Goal: Task Accomplishment & Management: Complete application form

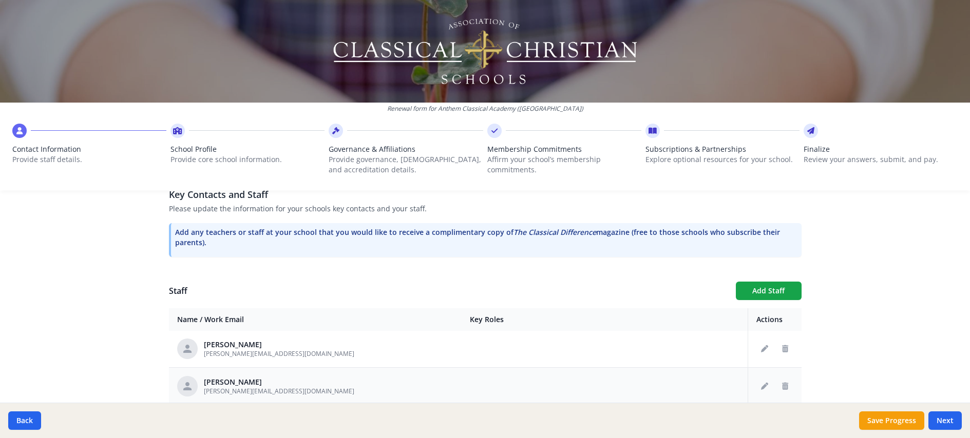
scroll to position [151, 0]
click at [782, 382] on icon "Delete staff" at bounding box center [785, 385] width 6 height 7
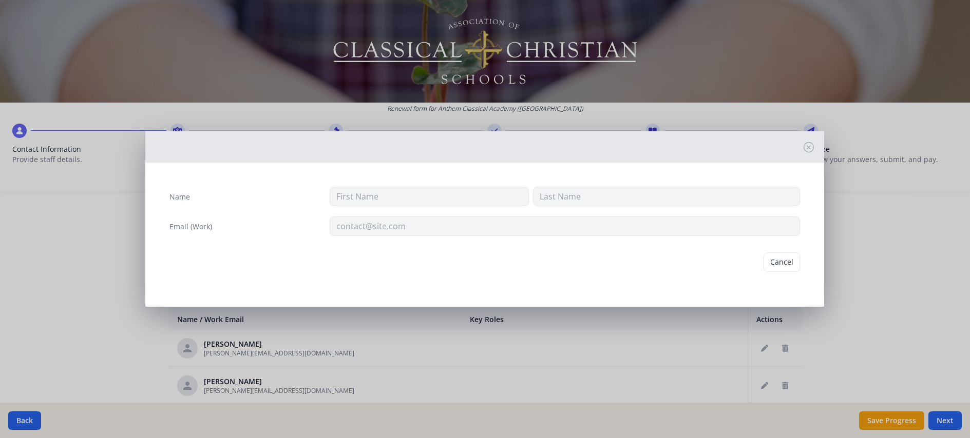
type input "[PERSON_NAME]"
type input "[PERSON_NAME][EMAIL_ADDRESS][DOMAIN_NAME]"
click at [781, 258] on button "Delete" at bounding box center [781, 263] width 35 height 20
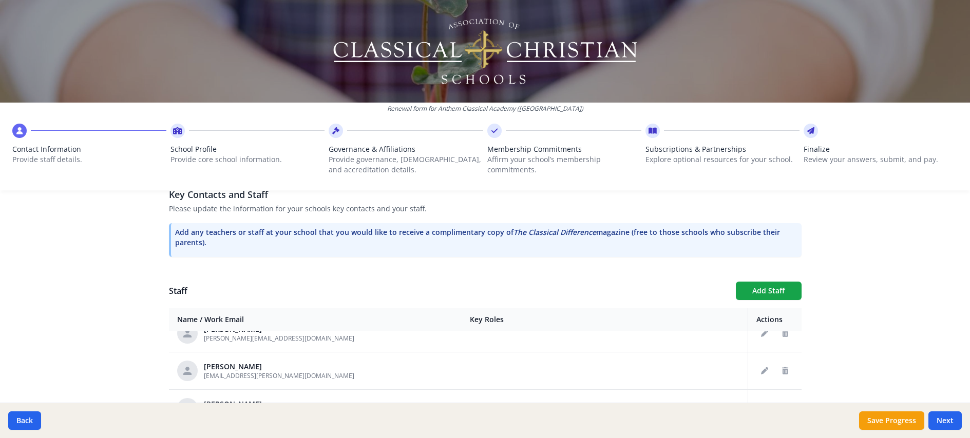
scroll to position [222, 0]
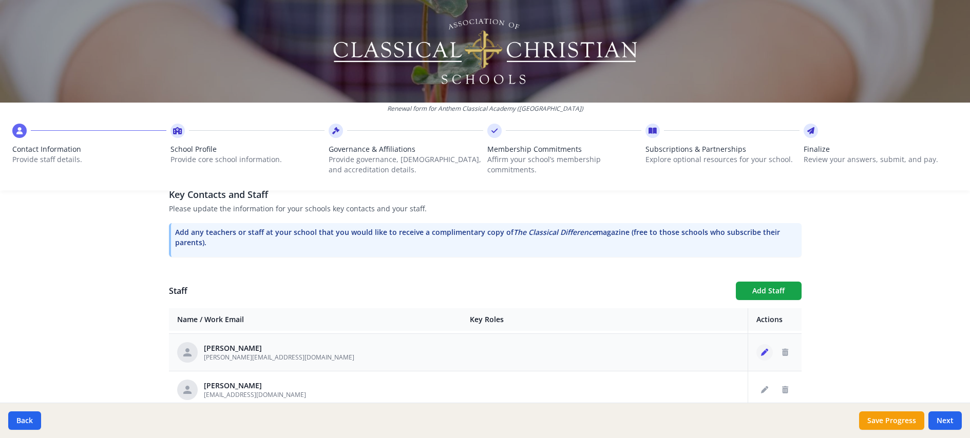
click at [761, 349] on icon "Edit staff" at bounding box center [764, 352] width 7 height 7
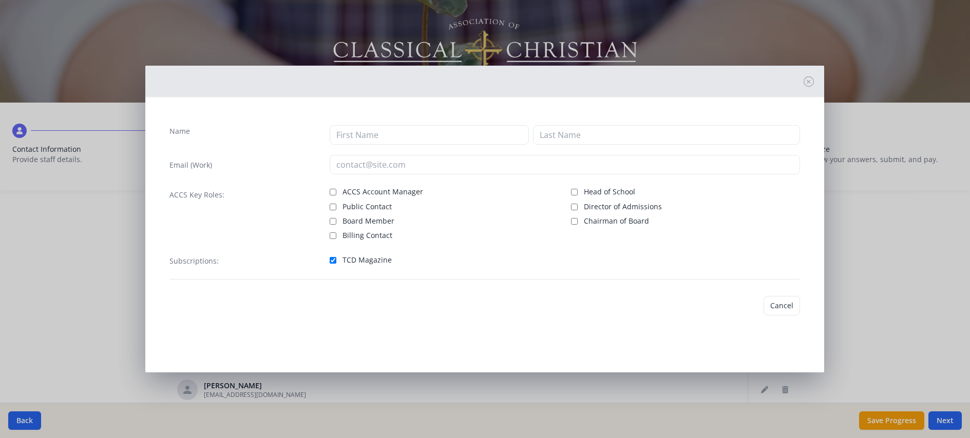
type input "[PERSON_NAME]"
type input "[PERSON_NAME][EMAIL_ADDRESS][DOMAIN_NAME]"
checkbox input "true"
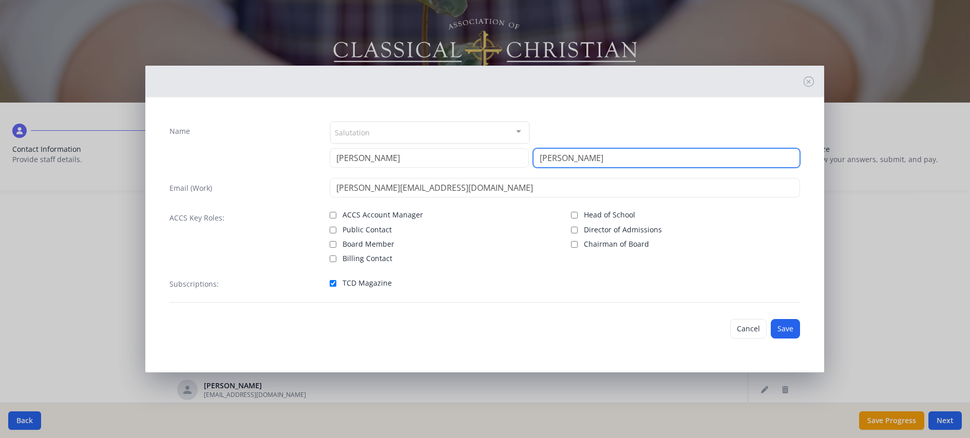
drag, startPoint x: 608, startPoint y: 161, endPoint x: 478, endPoint y: 162, distance: 130.4
click at [478, 162] on div "[PERSON_NAME]" at bounding box center [565, 158] width 470 height 20
type input "Lipetska"
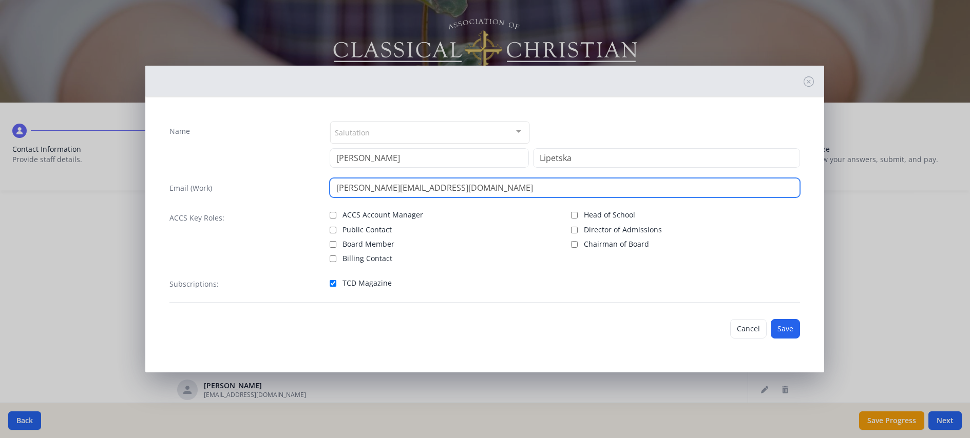
click at [385, 189] on input "[PERSON_NAME][EMAIL_ADDRESS][DOMAIN_NAME]" at bounding box center [565, 188] width 470 height 20
type input "[PERSON_NAME][EMAIL_ADDRESS][DOMAIN_NAME]"
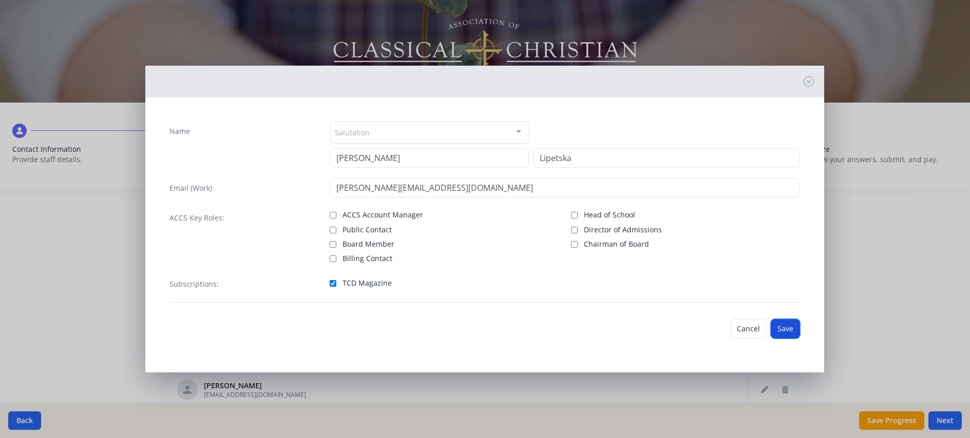
click at [794, 332] on button "Save" at bounding box center [785, 329] width 29 height 20
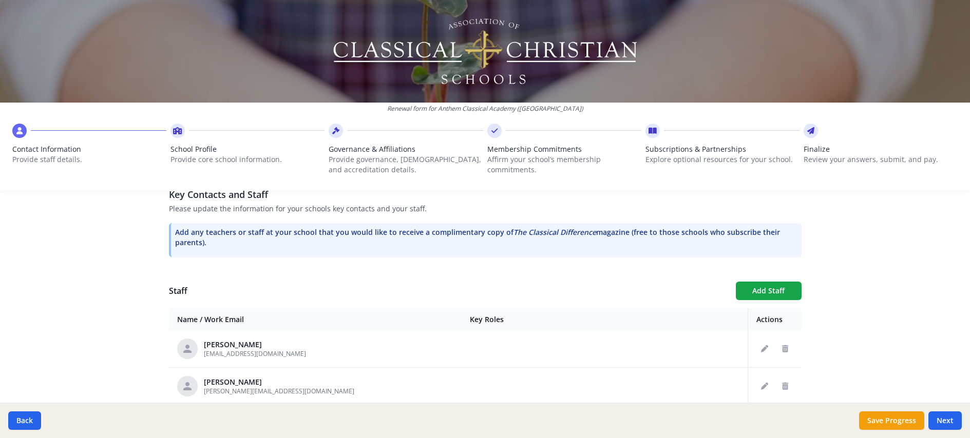
scroll to position [264, 0]
click at [761, 420] on icon "Edit staff" at bounding box center [764, 423] width 7 height 7
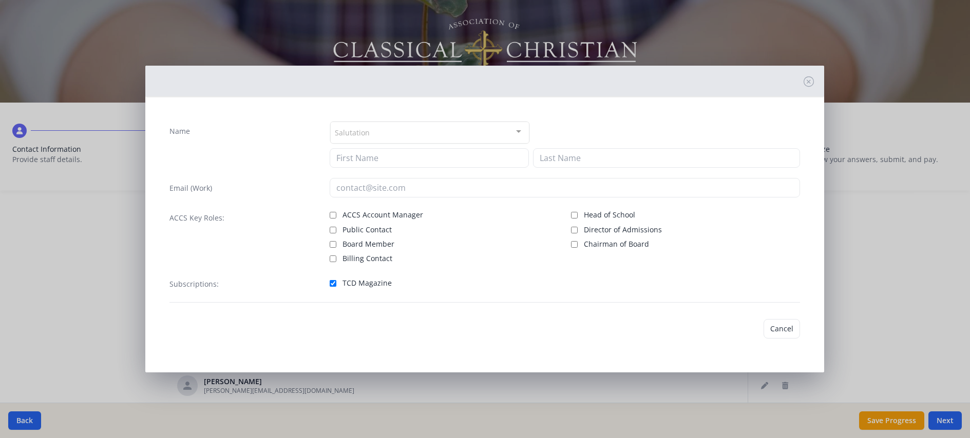
type input "Jenni"
type input "[PERSON_NAME]"
type input "[PERSON_NAME][EMAIL_ADDRESS][DOMAIN_NAME]"
checkbox input "true"
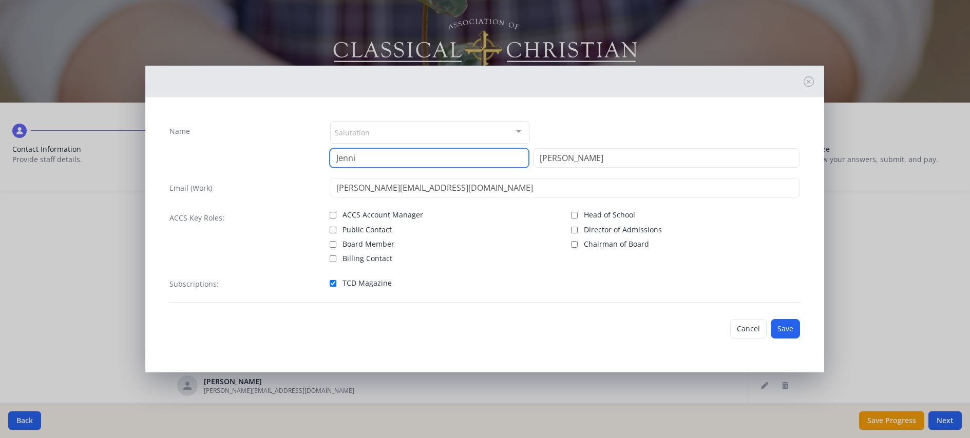
click at [364, 161] on input "Jenni" at bounding box center [429, 158] width 199 height 20
type input "[PERSON_NAME]"
click at [790, 328] on button "Save" at bounding box center [785, 329] width 29 height 20
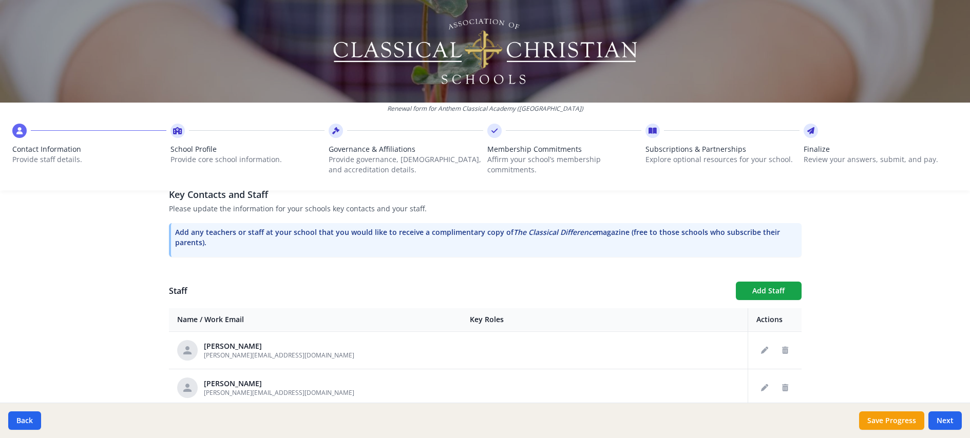
scroll to position [301, 0]
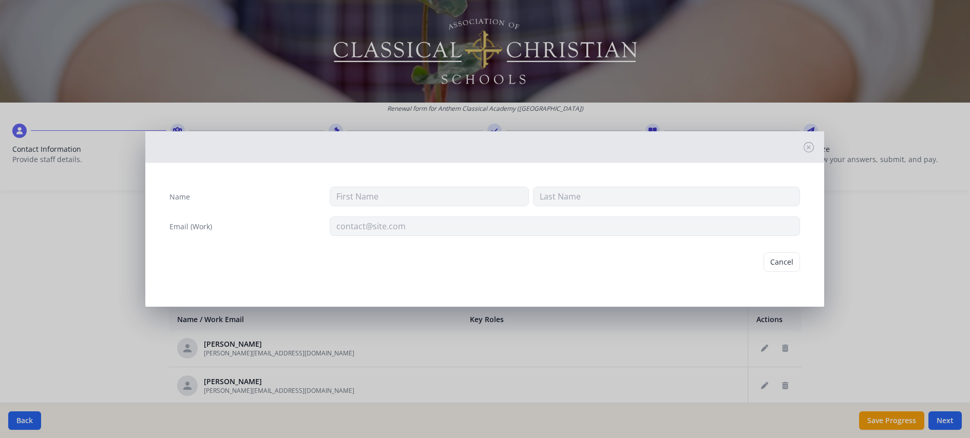
type input "[PERSON_NAME]"
type input "[PERSON_NAME][EMAIL_ADDRESS][DOMAIN_NAME]"
click at [792, 265] on button "Delete" at bounding box center [781, 263] width 35 height 20
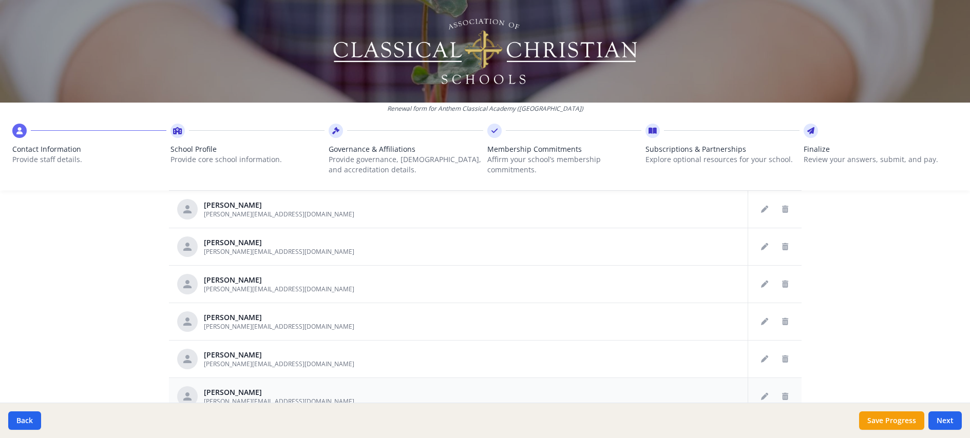
scroll to position [474, 0]
click at [782, 391] on icon "Delete staff" at bounding box center [785, 394] width 6 height 7
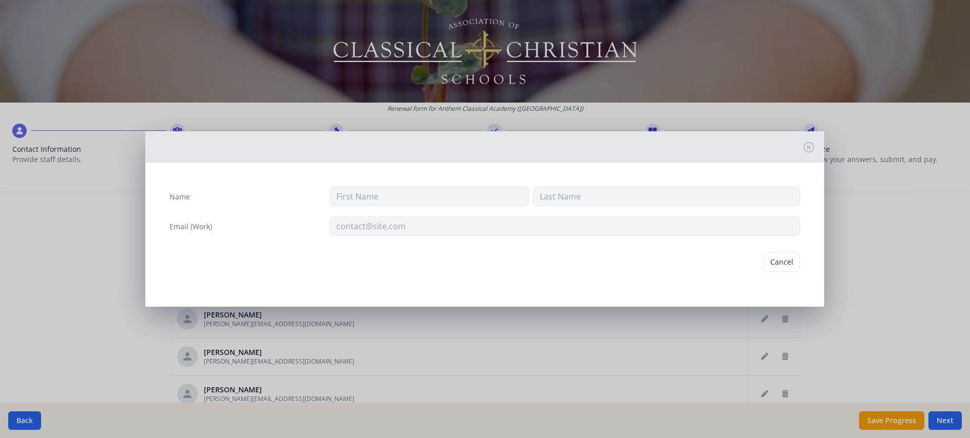
type input "[PERSON_NAME]"
type input "[PERSON_NAME][EMAIL_ADDRESS][DOMAIN_NAME]"
click at [788, 265] on button "Delete" at bounding box center [781, 263] width 35 height 20
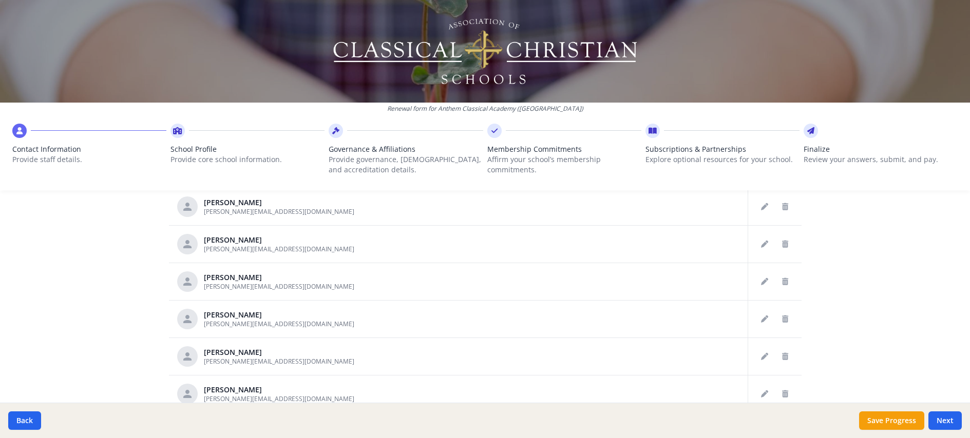
scroll to position [256, 0]
click at [777, 424] on button "Delete staff" at bounding box center [785, 432] width 16 height 16
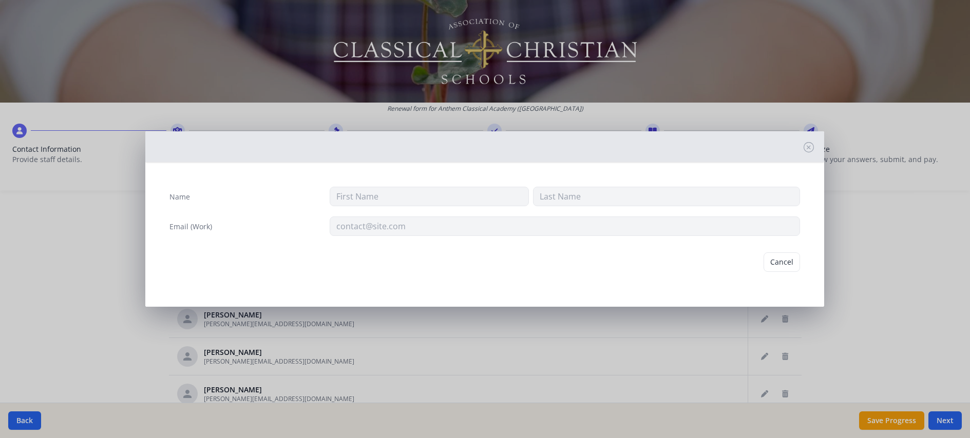
type input "[PERSON_NAME]"
type input "[EMAIL_ADDRESS][DOMAIN_NAME]"
click at [784, 264] on button "Delete" at bounding box center [781, 263] width 35 height 20
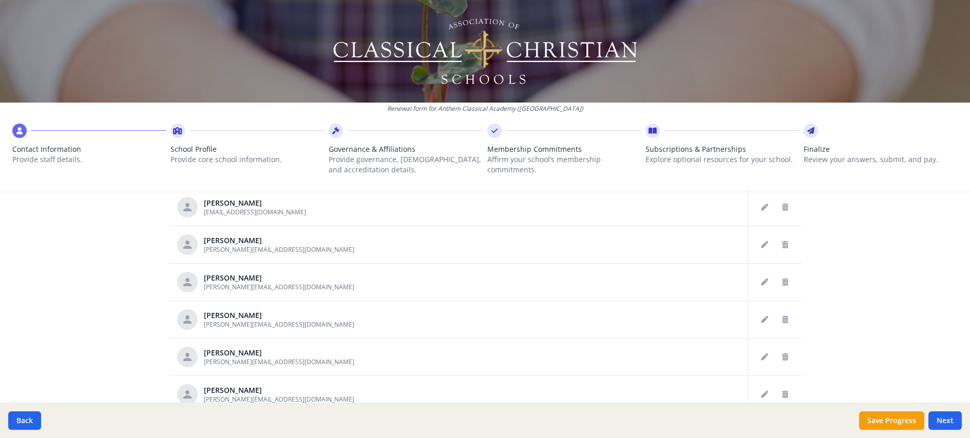
scroll to position [474, 0]
click at [941, 418] on button "Next" at bounding box center [944, 421] width 33 height 18
type input "[PHONE_NUMBER]"
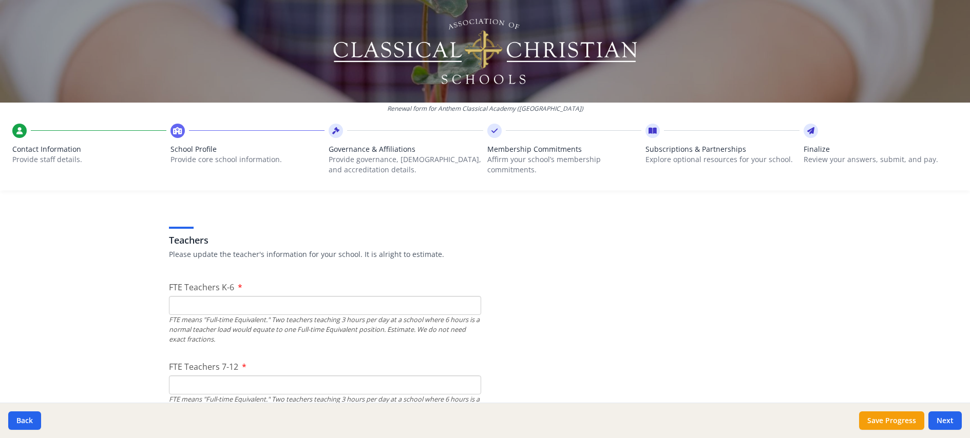
scroll to position [571, 0]
click at [228, 295] on input "FTE Teachers K-6" at bounding box center [325, 304] width 312 height 19
type input "10"
click at [245, 374] on input "FTE Teachers 7-12" at bounding box center [325, 383] width 312 height 19
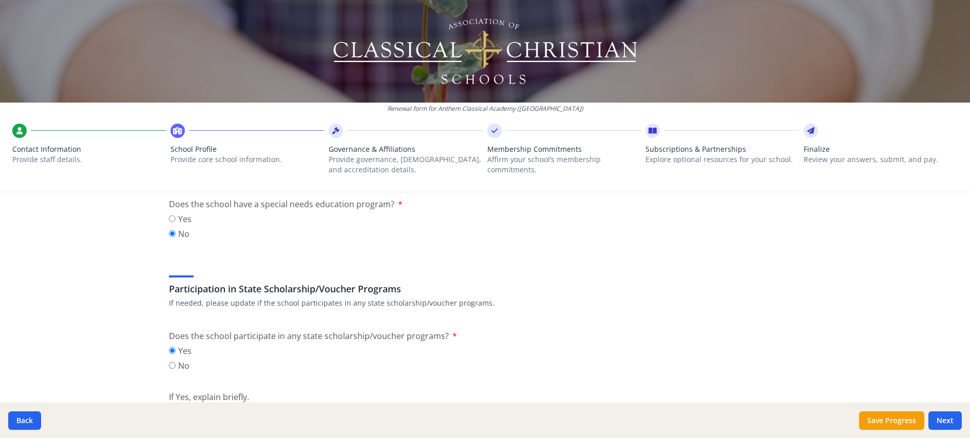
scroll to position [1289, 0]
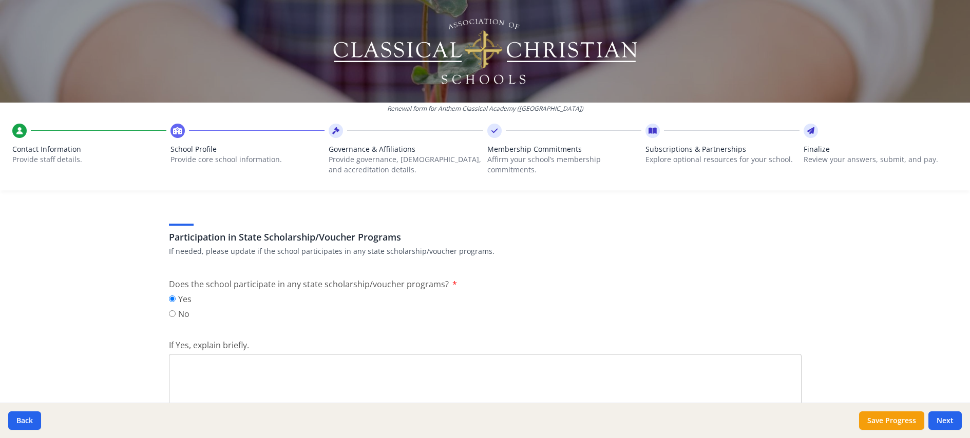
type input "5"
click at [203, 354] on textarea "If Yes, explain briefly." at bounding box center [485, 388] width 633 height 69
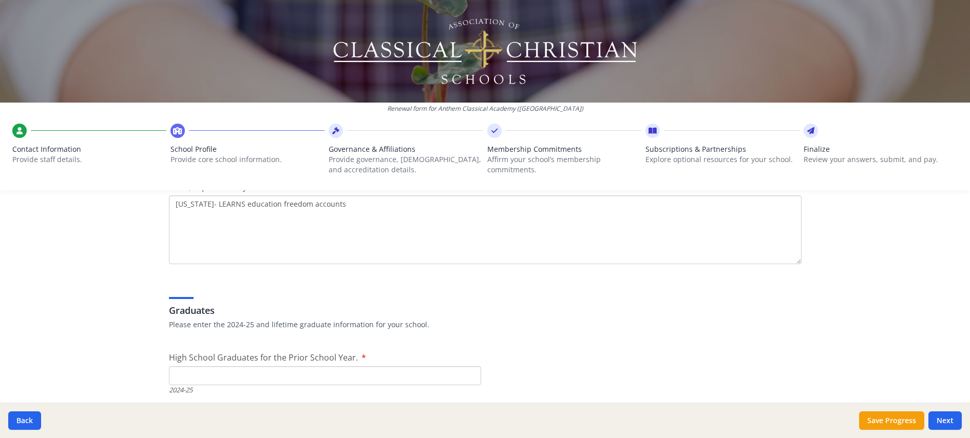
scroll to position [1455, 0]
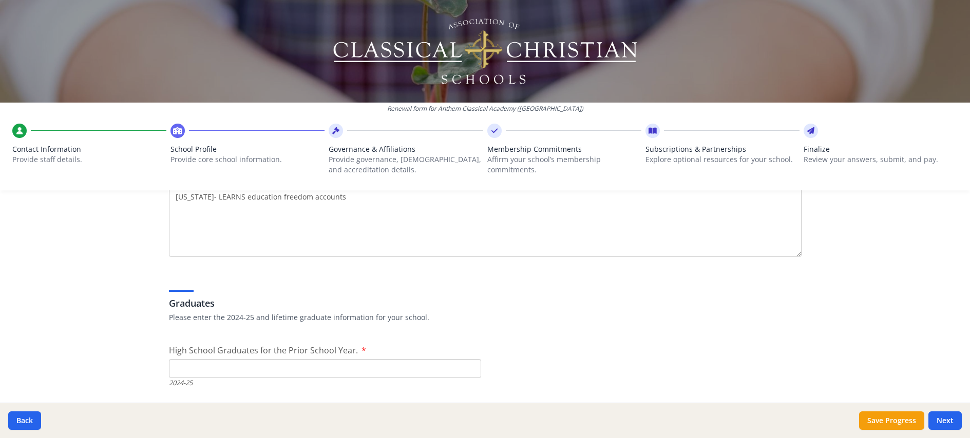
type textarea "[US_STATE]- LEARNS education freedom accounts"
click at [261, 359] on input "High School Graduates for the Prior School Year." at bounding box center [325, 368] width 312 height 19
type input "0"
click at [209, 419] on input "Estimated Lifetime High School Graduates." at bounding box center [325, 428] width 312 height 19
type input "0"
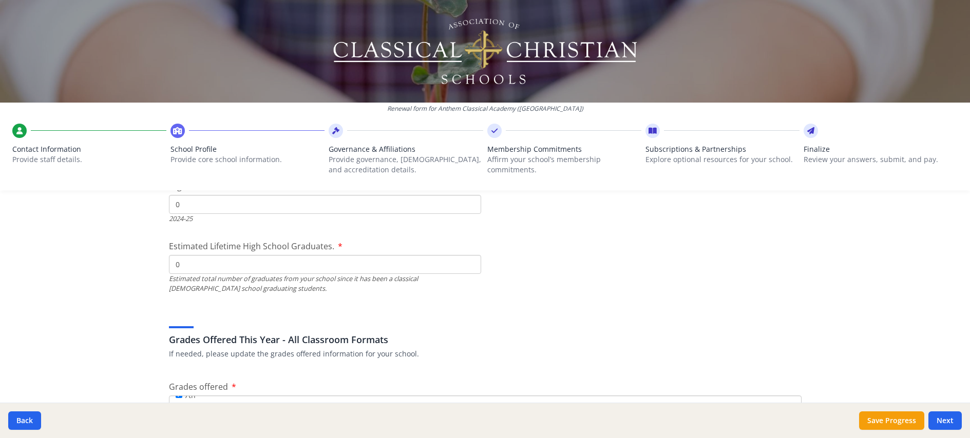
scroll to position [121, 0]
click at [176, 419] on input "9th" at bounding box center [179, 422] width 7 height 7
checkbox input "true"
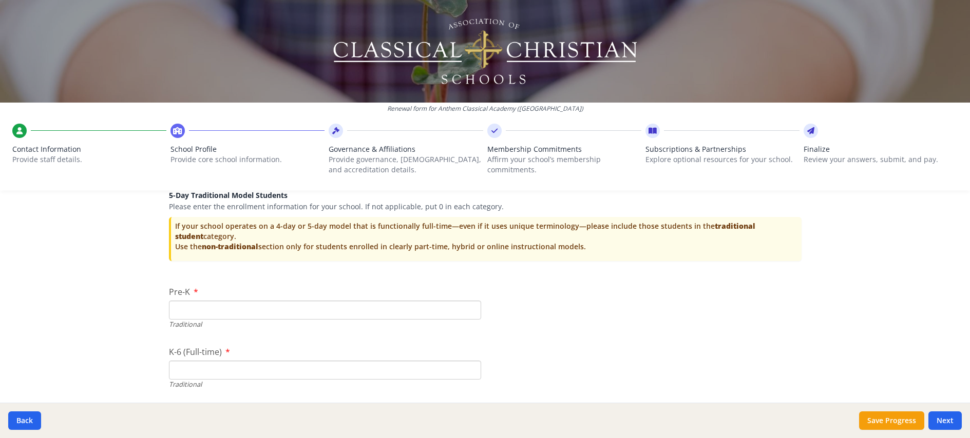
scroll to position [2186, 0]
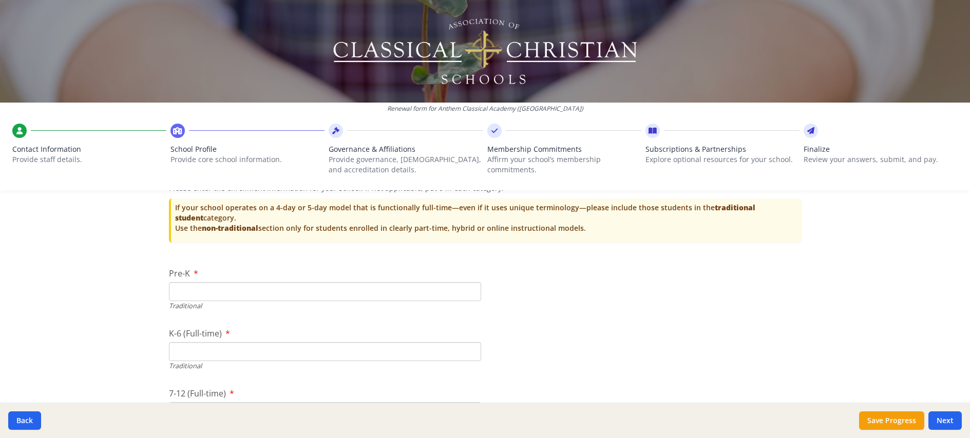
click at [204, 342] on input "K-6 (Full-time)" at bounding box center [325, 351] width 312 height 19
type input "144"
click at [180, 403] on input "7-12 (Full-time)" at bounding box center [325, 412] width 312 height 19
type input "21"
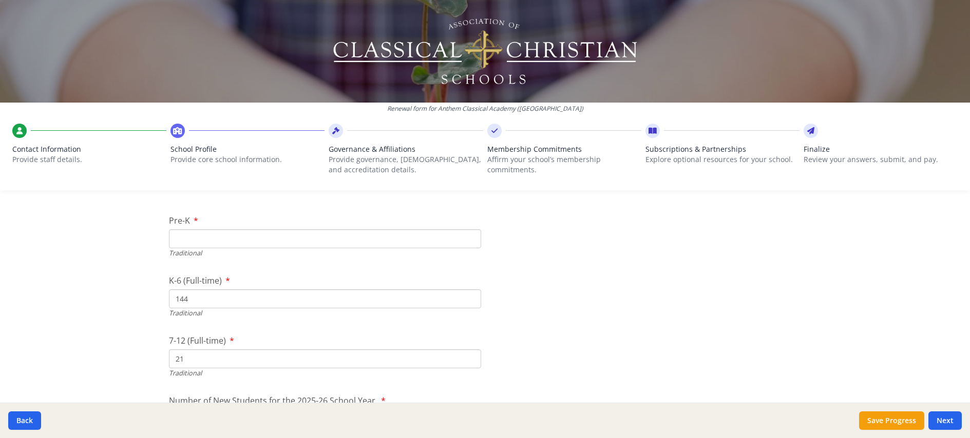
scroll to position [2250, 0]
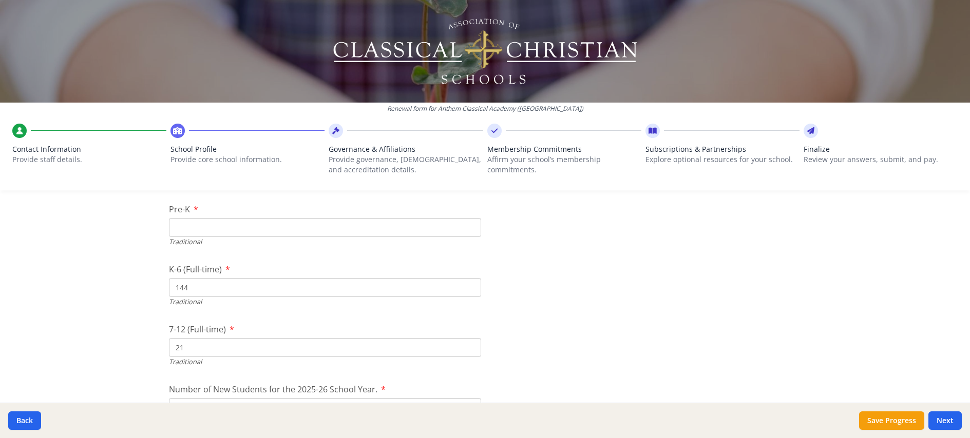
click at [236, 398] on input "Number of New Students for the 2025-26 School Year." at bounding box center [325, 407] width 312 height 19
type input "165"
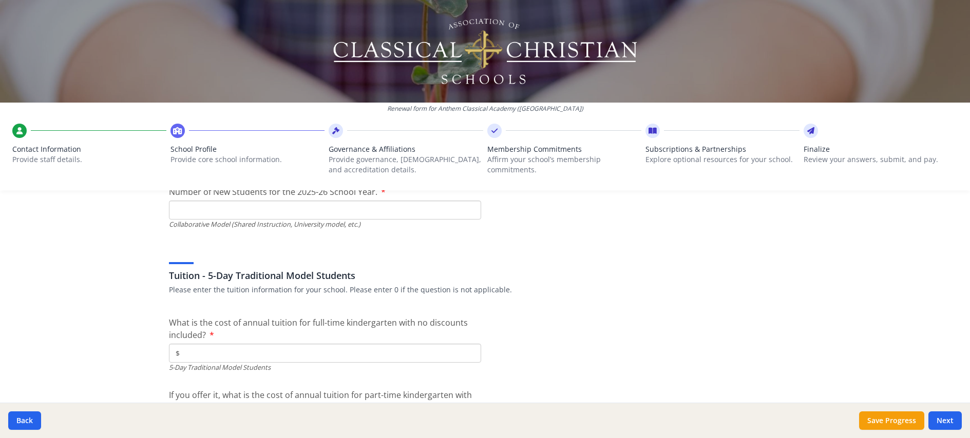
scroll to position [2690, 0]
click at [230, 342] on input "$" at bounding box center [325, 351] width 312 height 19
type input "$10 120"
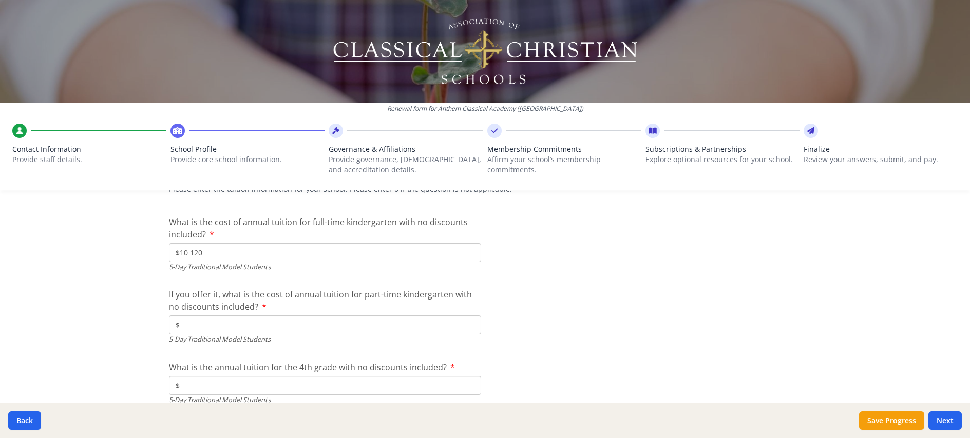
scroll to position [2791, 0]
click at [267, 375] on input "$" at bounding box center [325, 384] width 312 height 19
type input "$10 120"
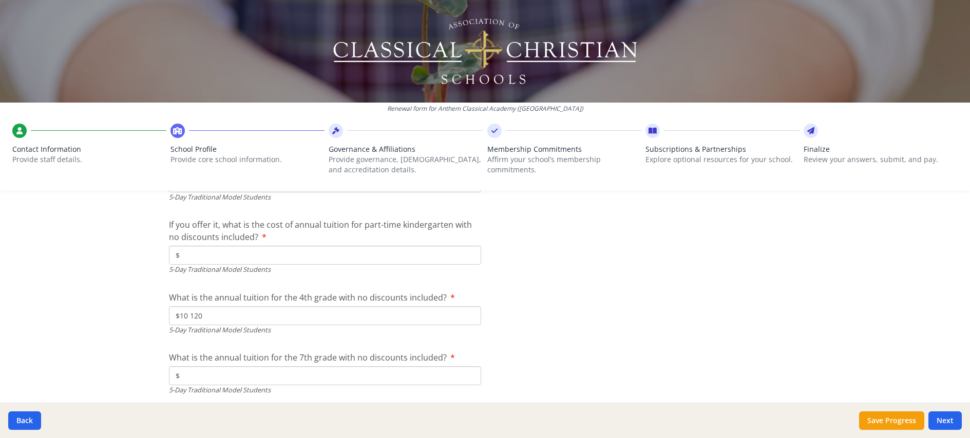
scroll to position [2872, 0]
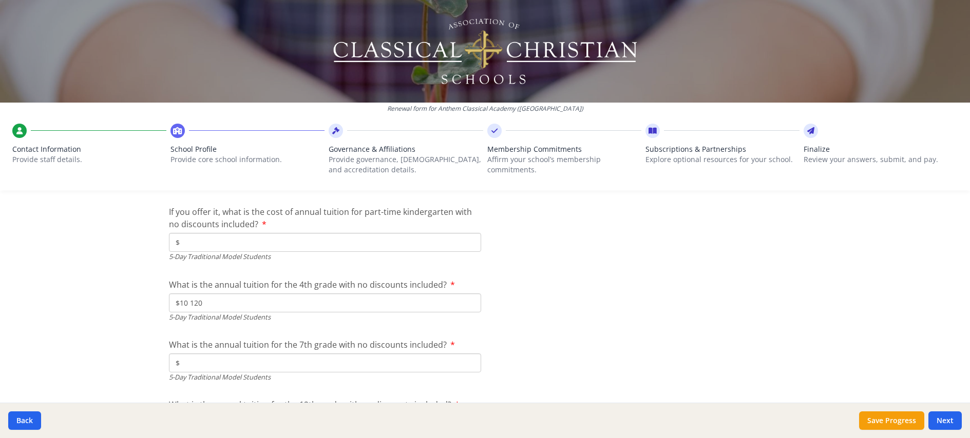
click at [235, 354] on input "$" at bounding box center [325, 363] width 312 height 19
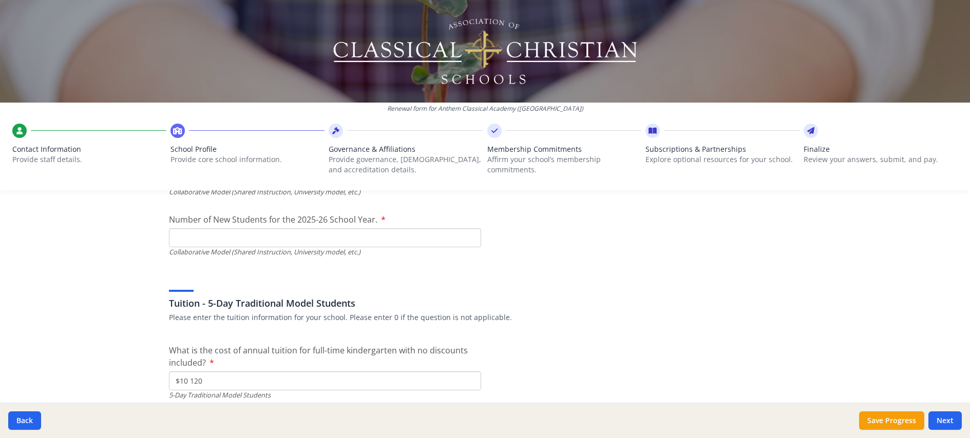
scroll to position [2669, 0]
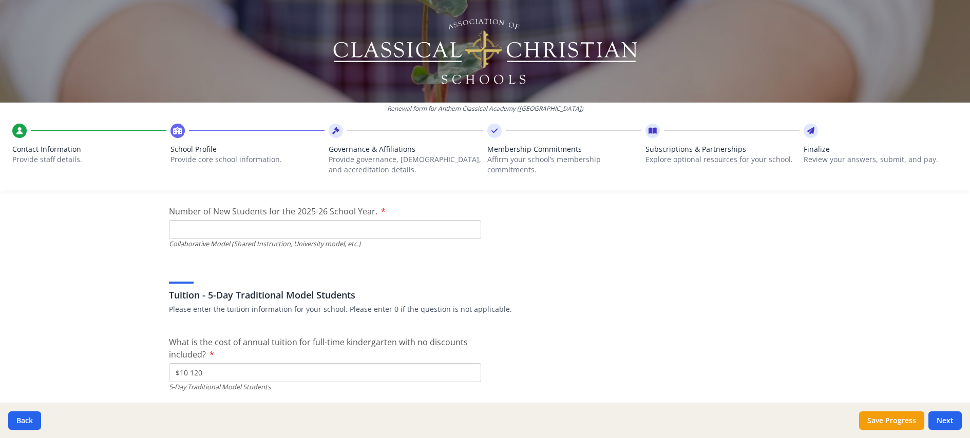
click at [204, 363] on input "$10 120" at bounding box center [325, 372] width 312 height 19
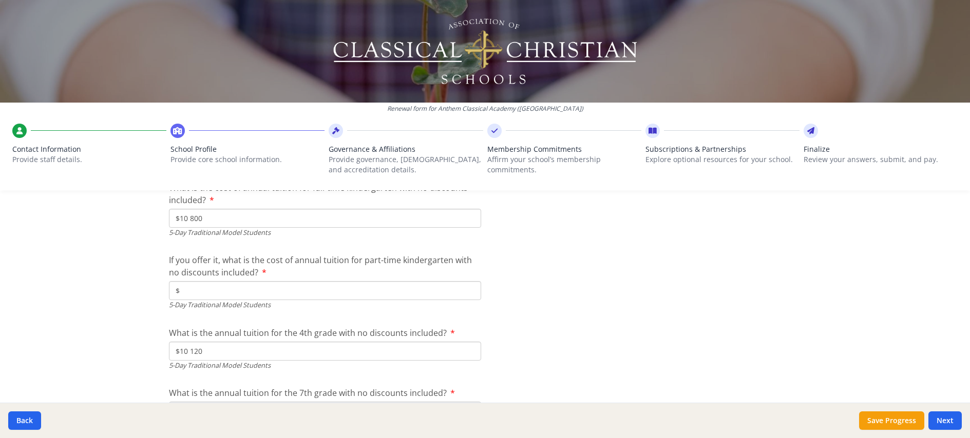
scroll to position [2834, 0]
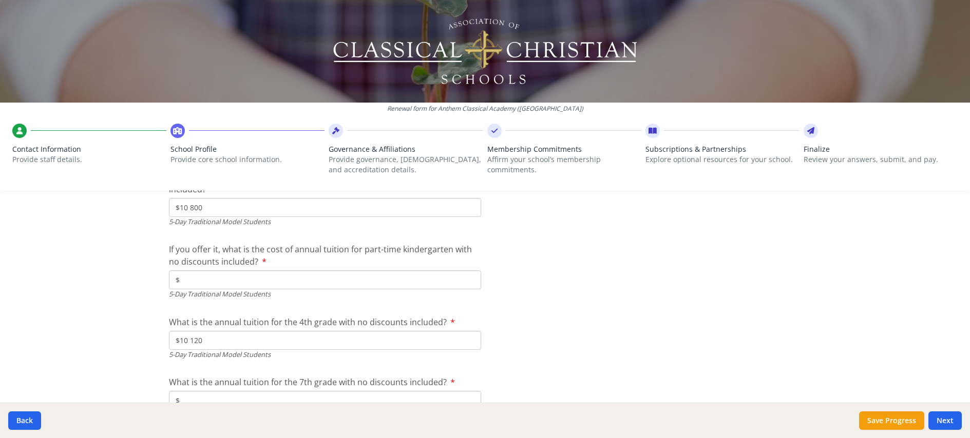
type input "$10 800"
click at [205, 331] on input "$10 120" at bounding box center [325, 340] width 312 height 19
type input "$10 800"
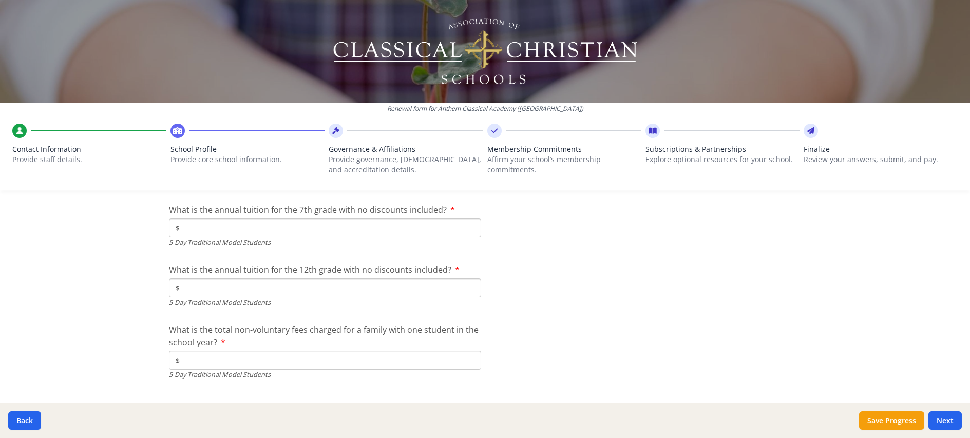
scroll to position [3005, 0]
click at [271, 220] on input "$" at bounding box center [325, 229] width 312 height 19
type input "$11 400"
click at [278, 280] on input "$" at bounding box center [325, 289] width 312 height 19
type input "$11 400"
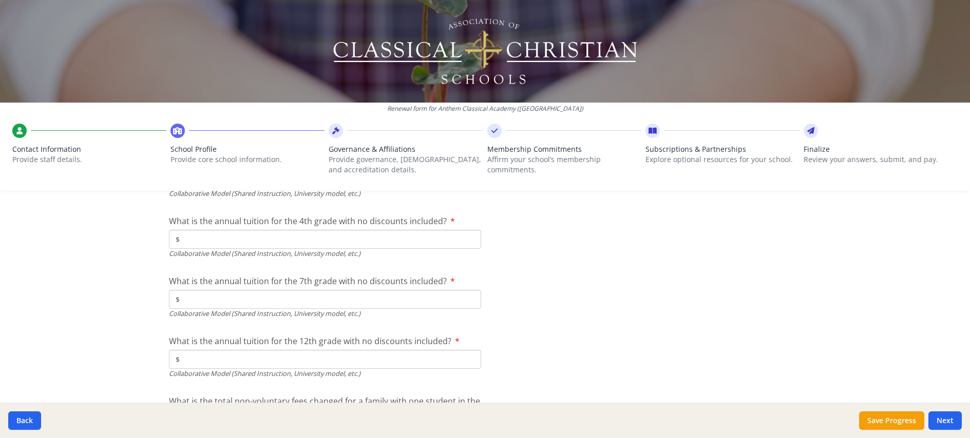
scroll to position [3406, 0]
click at [944, 417] on button "Next" at bounding box center [944, 421] width 33 height 18
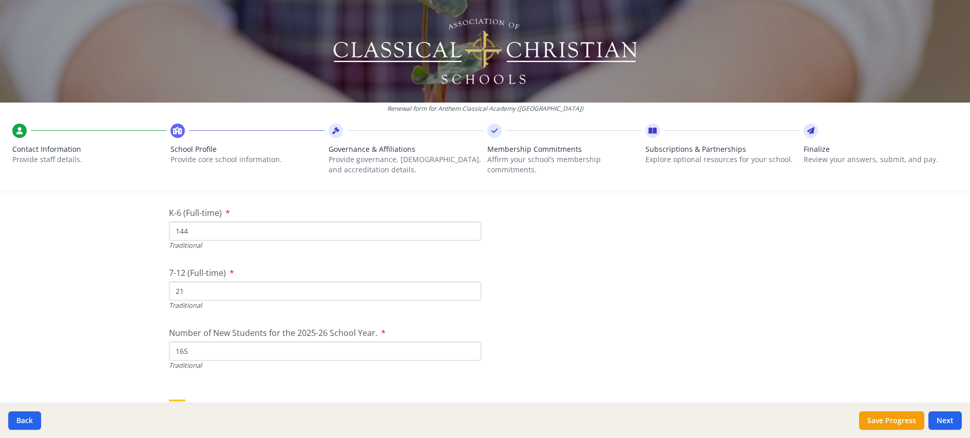
scroll to position [2419, 0]
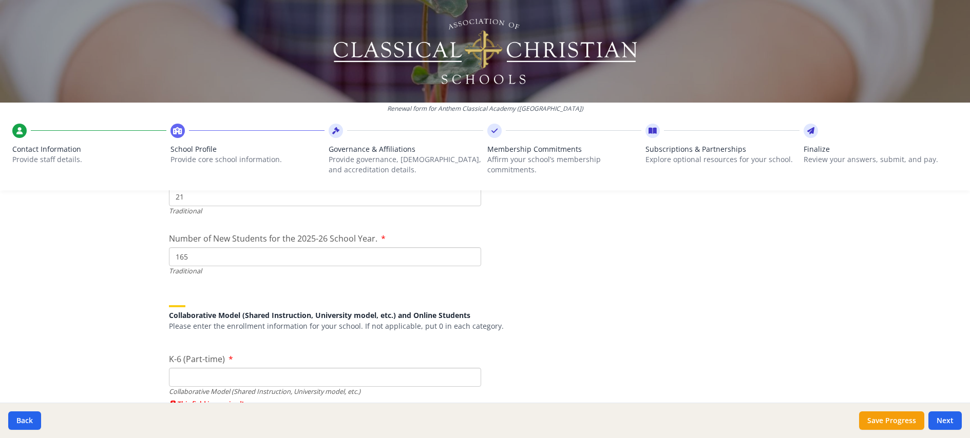
click at [220, 368] on input "K-6 (Part-time)" at bounding box center [325, 377] width 312 height 19
click at [467, 368] on input "1" at bounding box center [325, 377] width 312 height 19
click at [468, 368] on input "1" at bounding box center [325, 377] width 312 height 19
click at [468, 368] on input "0" at bounding box center [325, 377] width 312 height 19
type input "0"
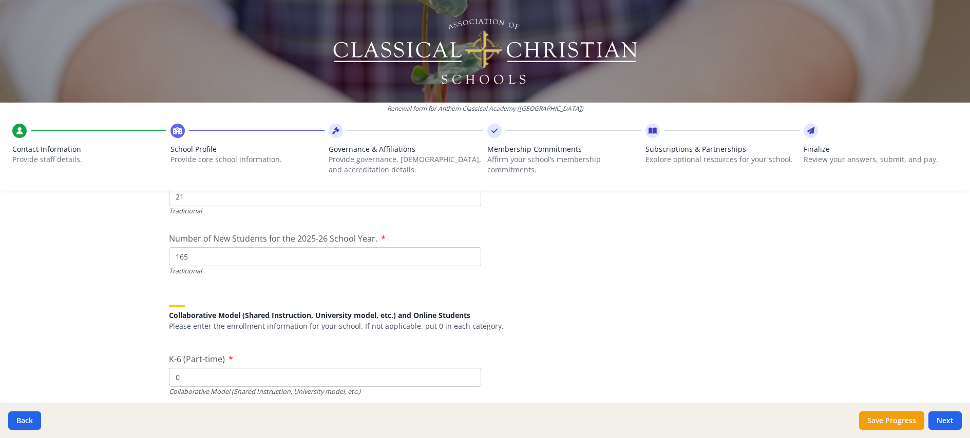
click at [346, 428] on input "7-12 (Part-time)" at bounding box center [325, 437] width 312 height 19
type input "0"
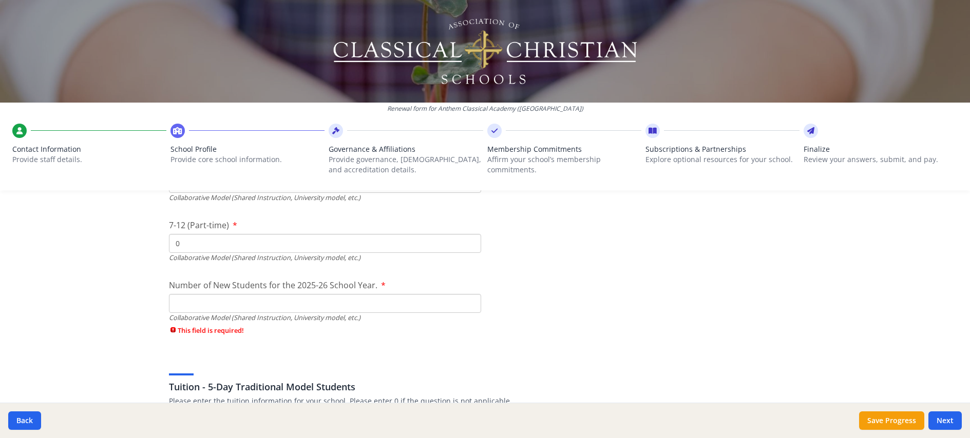
scroll to position [2625, 0]
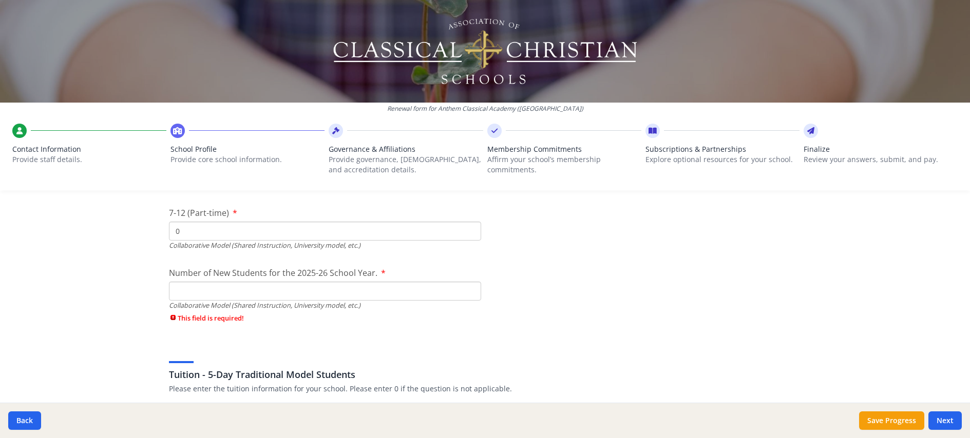
click at [261, 282] on input "Number of New Students for the 2025-26 School Year." at bounding box center [325, 291] width 312 height 19
type input "0"
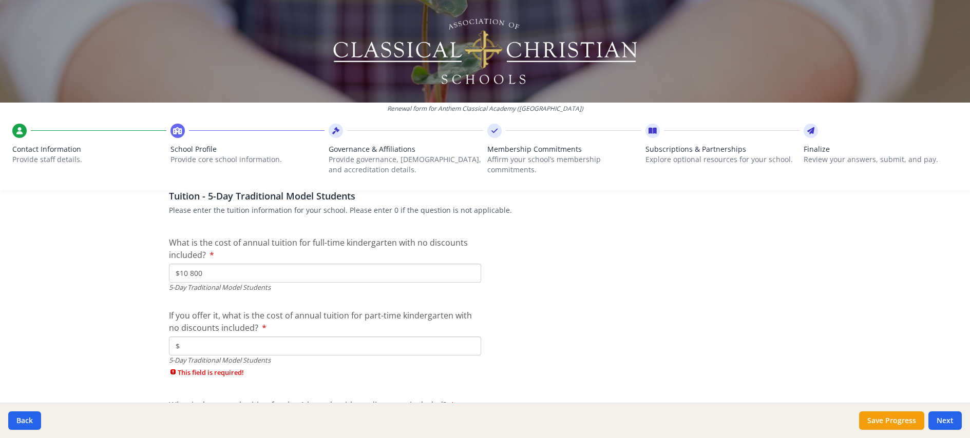
scroll to position [2787, 0]
click at [229, 336] on input "$" at bounding box center [325, 345] width 312 height 19
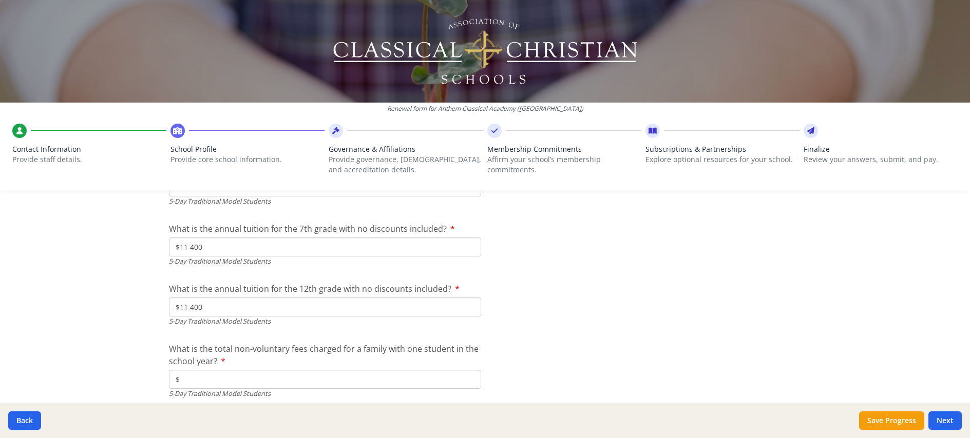
type input "$0"
click at [216, 370] on input "$" at bounding box center [325, 379] width 312 height 19
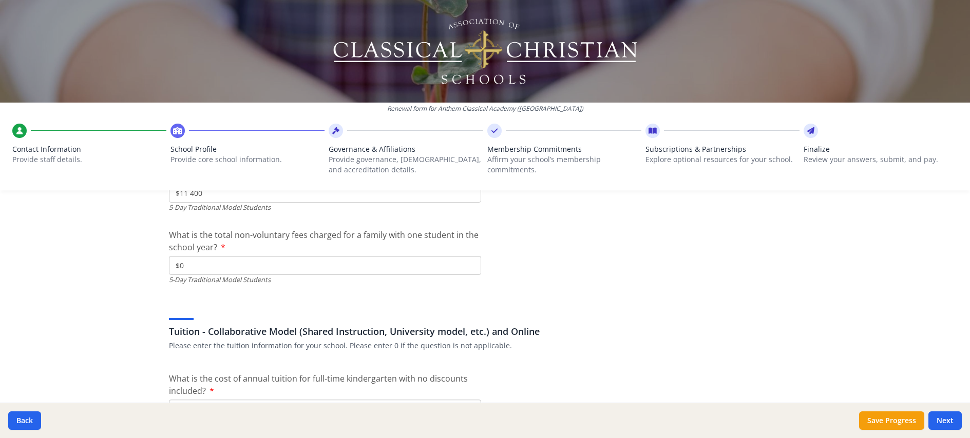
type input "$0"
click at [228, 400] on input "$" at bounding box center [325, 409] width 312 height 19
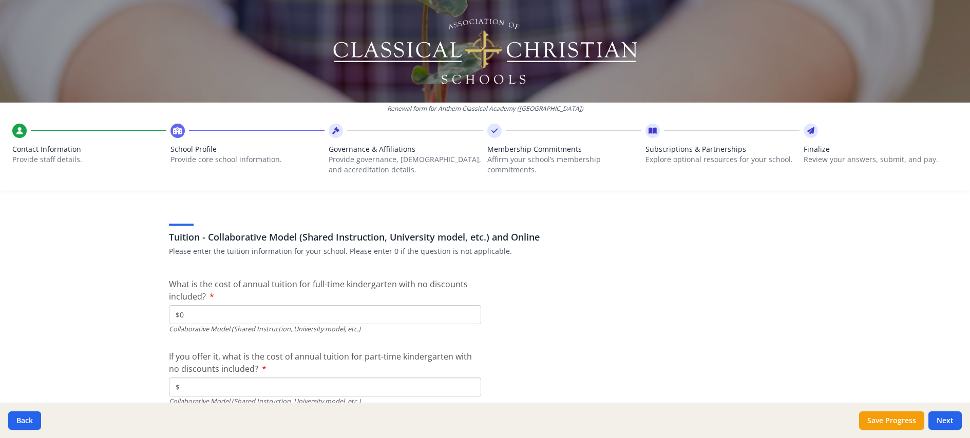
type input "$0"
click at [231, 378] on input "$" at bounding box center [325, 387] width 312 height 19
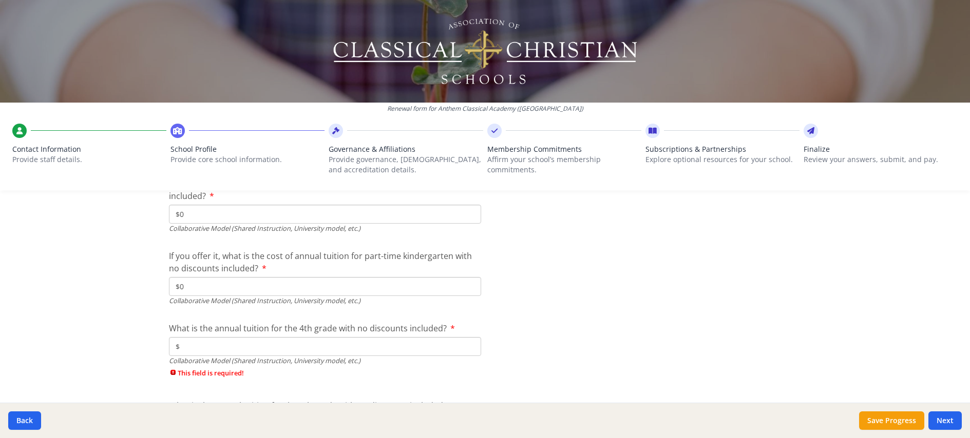
type input "$0"
click at [235, 337] on input "$" at bounding box center [325, 346] width 312 height 19
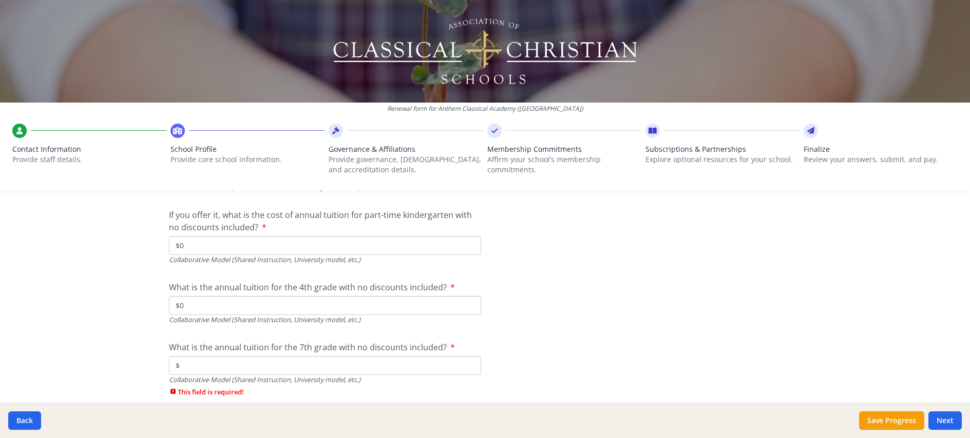
type input "$0"
click at [244, 356] on input "$" at bounding box center [325, 365] width 312 height 19
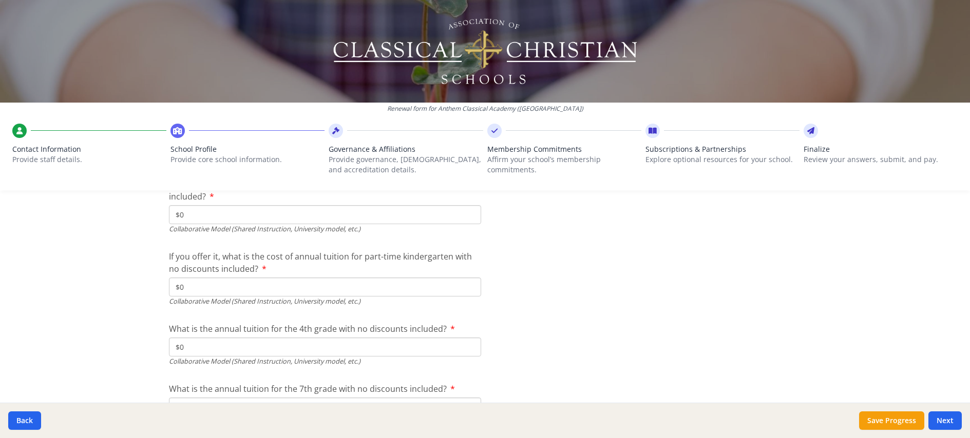
scroll to position [3458, 0]
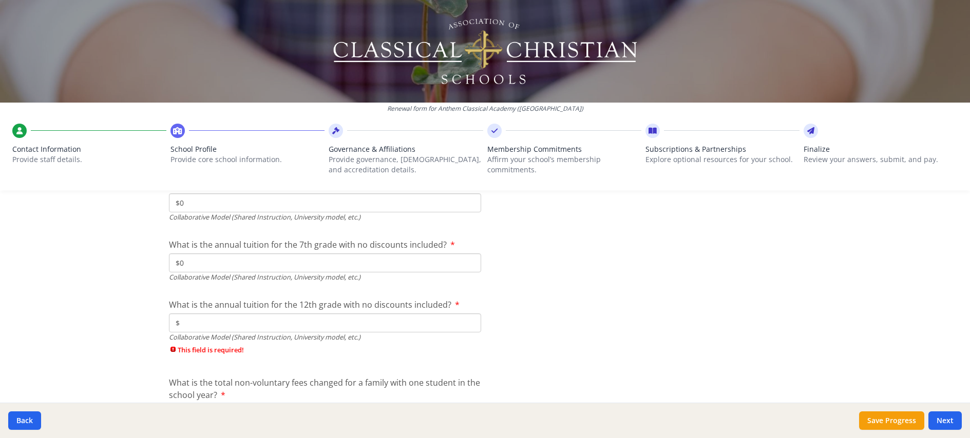
type input "$0"
click at [232, 314] on input "$" at bounding box center [325, 323] width 312 height 19
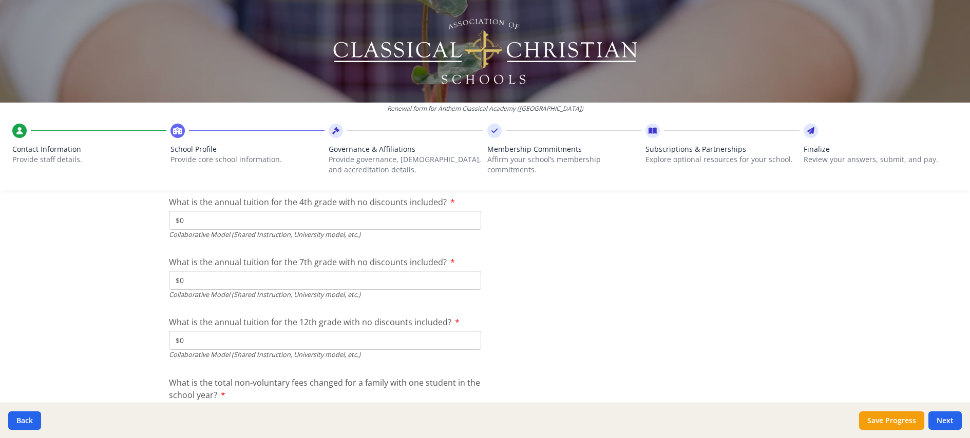
type input "$0"
click at [238, 404] on input "$" at bounding box center [325, 413] width 312 height 19
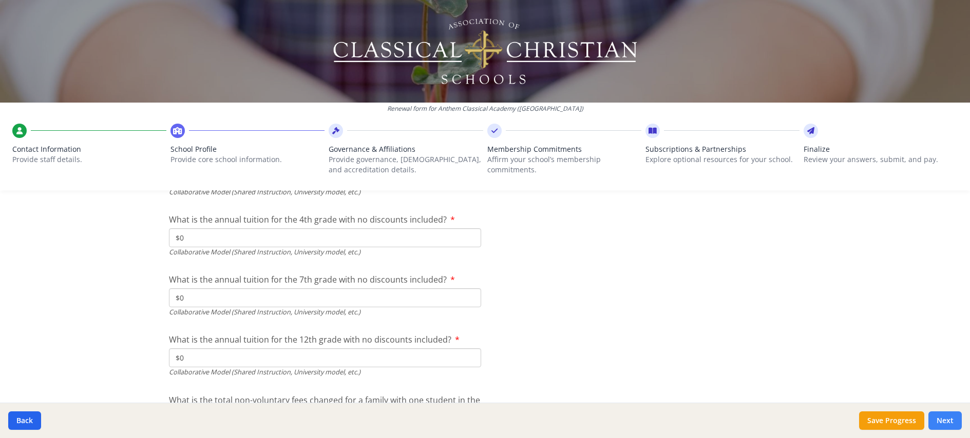
type input "$0"
click at [932, 418] on button "Next" at bounding box center [944, 421] width 33 height 18
click at [942, 420] on button "Next" at bounding box center [944, 421] width 33 height 18
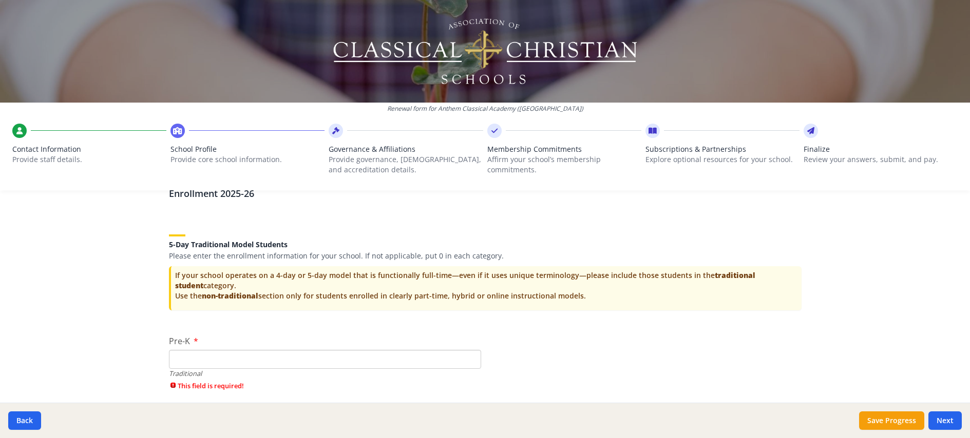
scroll to position [2126, 0]
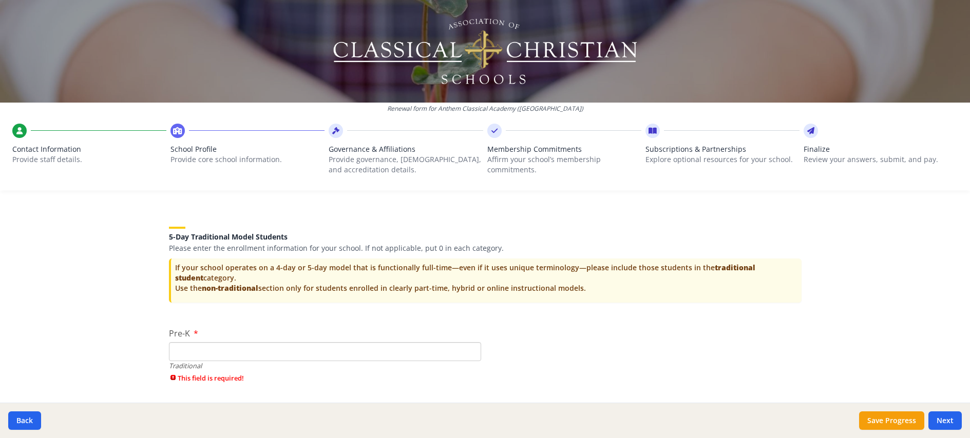
click at [220, 342] on input "Pre-K" at bounding box center [325, 351] width 312 height 19
type input "0"
click at [941, 423] on button "Next" at bounding box center [944, 421] width 33 height 18
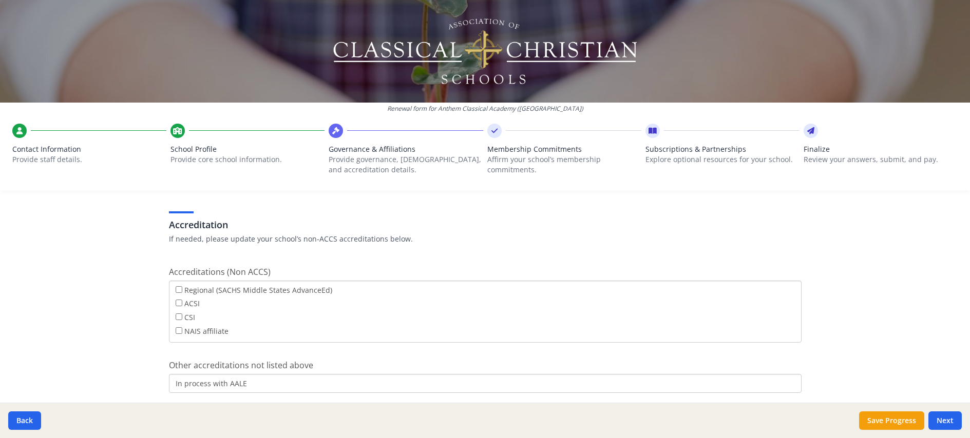
scroll to position [377, 0]
click at [237, 374] on input "In process with AALE" at bounding box center [485, 383] width 633 height 19
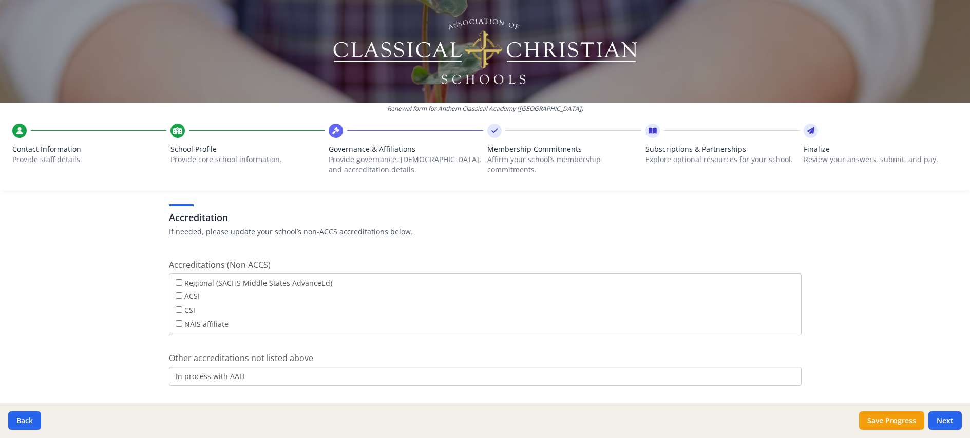
scroll to position [385, 0]
type input "SCL"
click at [139, 195] on div "Renewal form for Anthem Classical Academy ([GEOGRAPHIC_DATA]) Contact Informati…" at bounding box center [485, 219] width 970 height 438
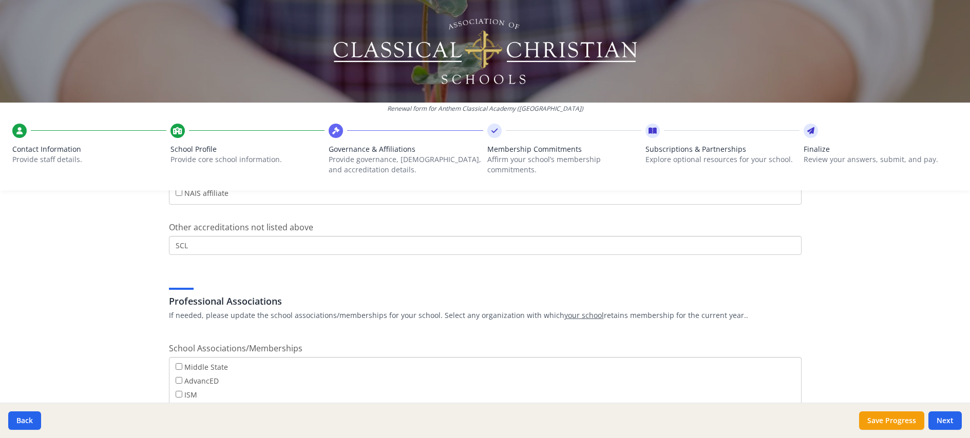
scroll to position [549, 0]
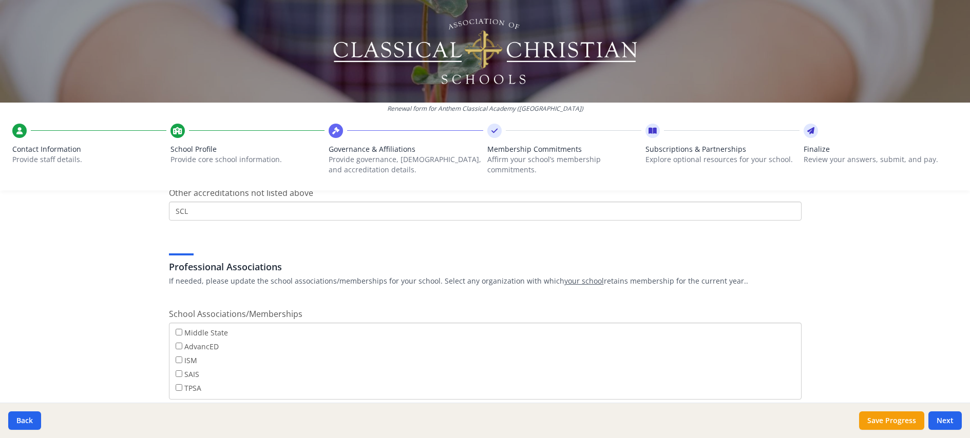
drag, startPoint x: 92, startPoint y: 289, endPoint x: 165, endPoint y: 296, distance: 72.7
click at [92, 289] on div "Renewal form for Anthem Classical Academy ([GEOGRAPHIC_DATA]) Contact Informati…" at bounding box center [485, 219] width 970 height 438
click at [953, 423] on button "Next" at bounding box center [944, 421] width 33 height 18
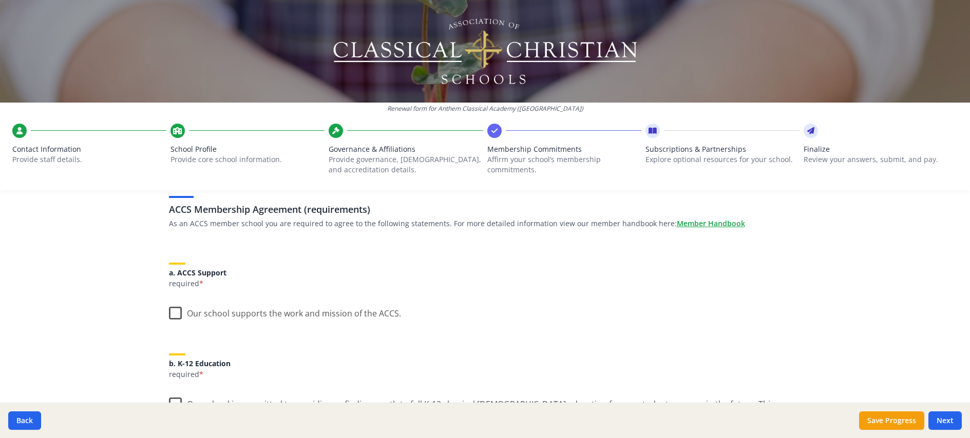
scroll to position [81, 0]
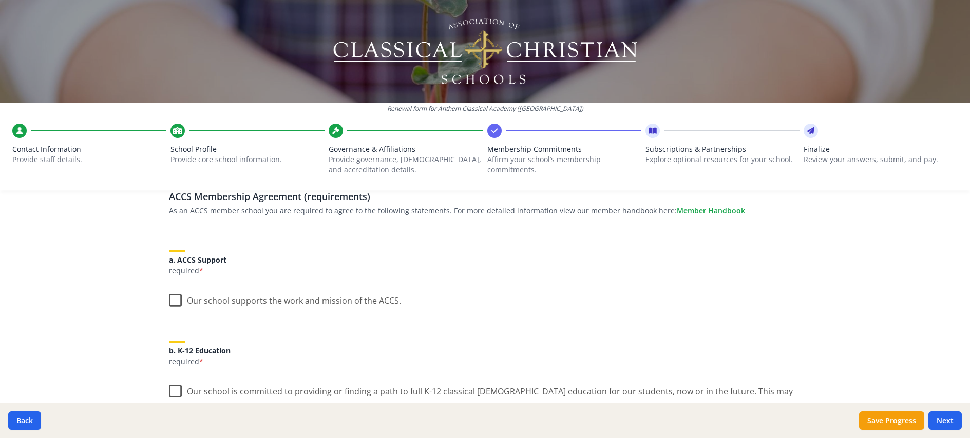
click at [169, 288] on label "Our school supports the work and mission of the ACCS." at bounding box center [285, 299] width 232 height 22
click at [0, 0] on input "Our school supports the work and mission of the ACCS." at bounding box center [0, 0] width 0 height 0
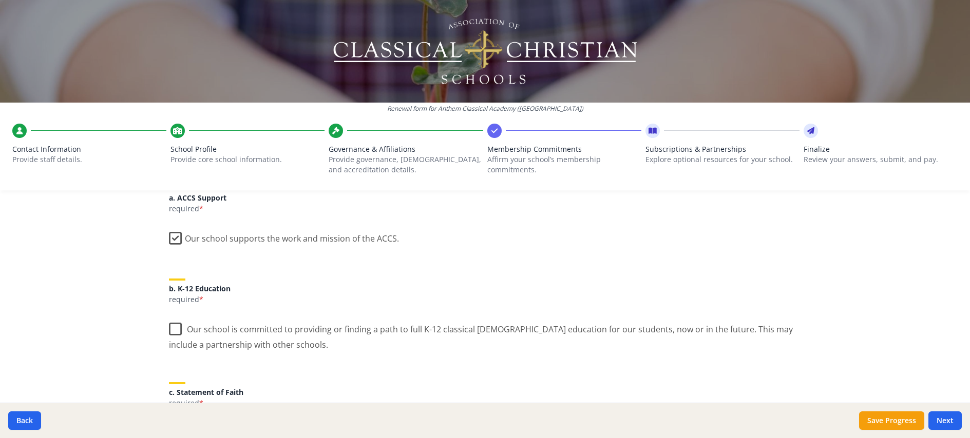
scroll to position [154, 0]
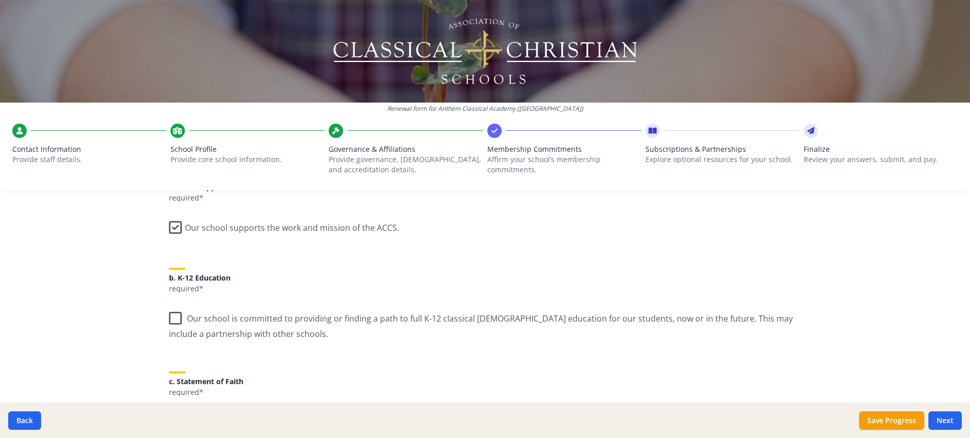
click at [170, 305] on label "Our school is committed to providing or finding a path to full K-12 classical […" at bounding box center [485, 322] width 633 height 34
click at [0, 0] on input "Our school is committed to providing or finding a path to full K-12 classical […" at bounding box center [0, 0] width 0 height 0
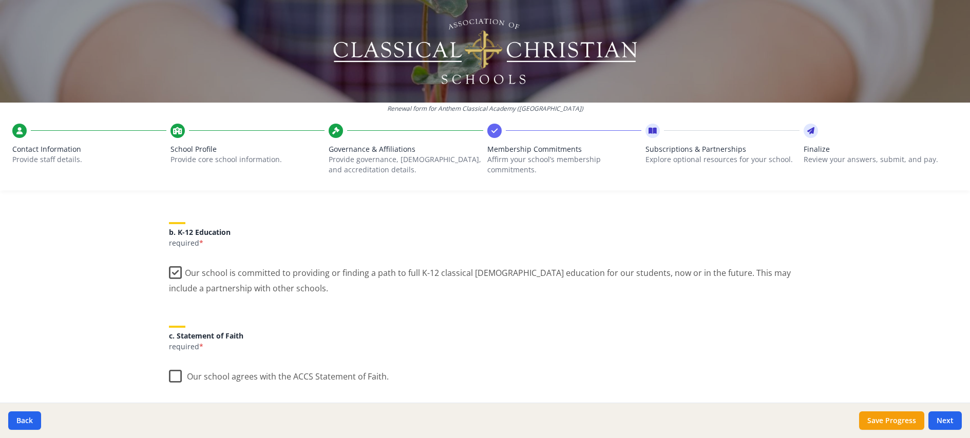
scroll to position [200, 0]
click at [175, 363] on label "Our school agrees with the ACCS Statement of Faith." at bounding box center [279, 374] width 220 height 22
click at [0, 0] on input "Our school agrees with the ACCS Statement of Faith." at bounding box center [0, 0] width 0 height 0
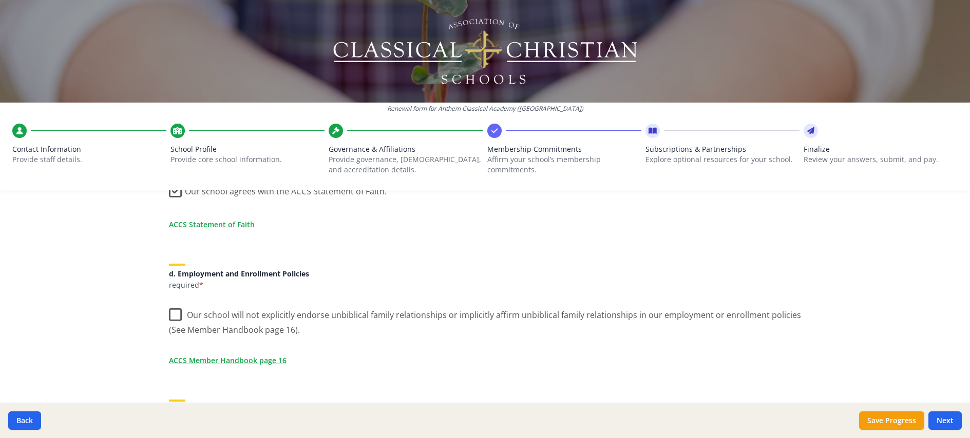
scroll to position [386, 0]
click at [173, 301] on label "Our school will not explicitly endorse unbiblical family relationships or impli…" at bounding box center [485, 318] width 633 height 34
click at [0, 0] on input "Our school will not explicitly endorse unbiblical family relationships or impli…" at bounding box center [0, 0] width 0 height 0
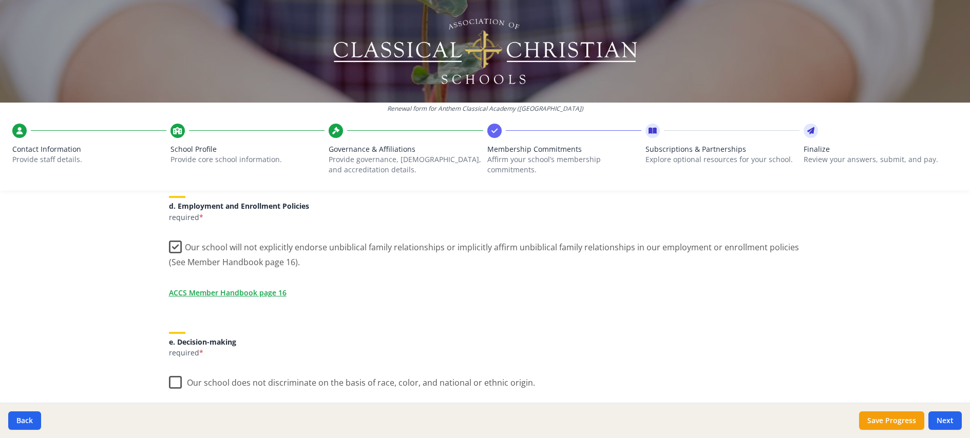
scroll to position [463, 0]
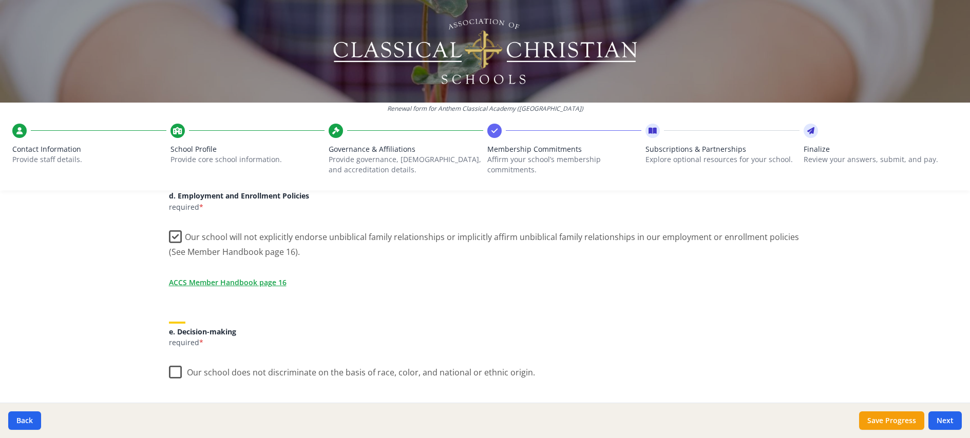
click at [171, 359] on label "Our school does not discriminate on the basis of race, color, and national or e…" at bounding box center [352, 370] width 366 height 22
click at [0, 0] on input "Our school does not discriminate on the basis of race, color, and national or e…" at bounding box center [0, 0] width 0 height 0
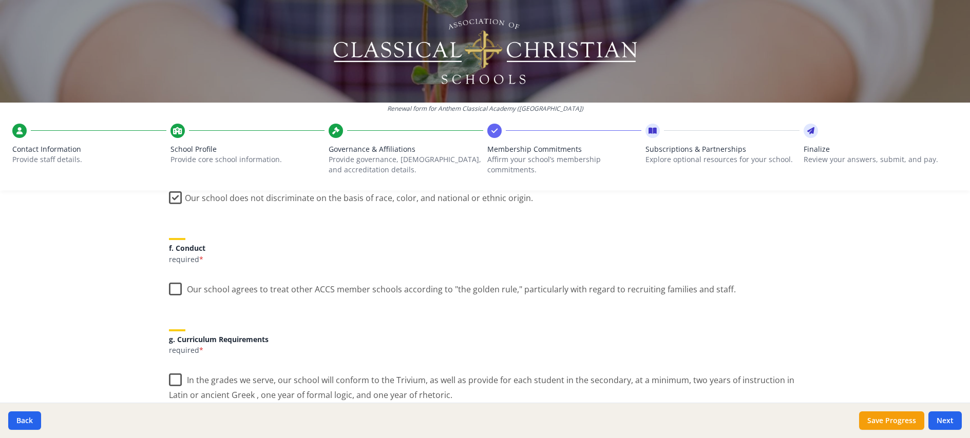
scroll to position [637, 0]
click at [174, 277] on label "Our school agrees to treat other ACCS member schools according to "the golden r…" at bounding box center [452, 288] width 567 height 22
click at [0, 0] on input "Our school agrees to treat other ACCS member schools according to "the golden r…" at bounding box center [0, 0] width 0 height 0
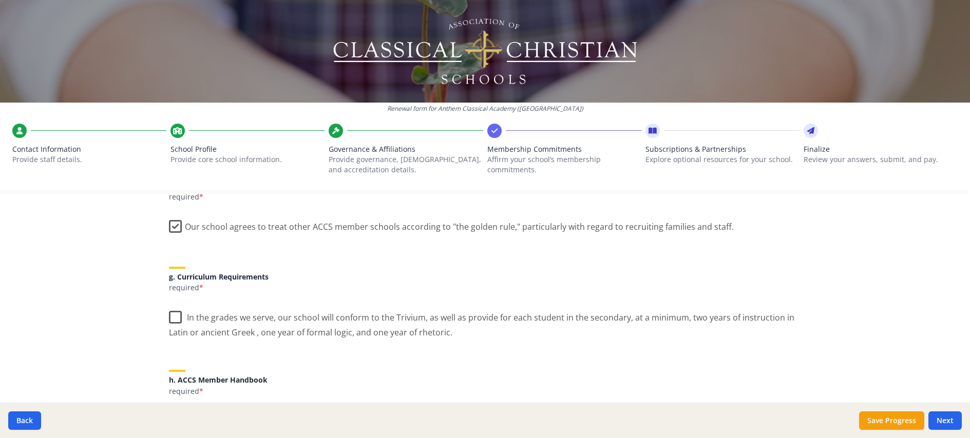
scroll to position [706, 0]
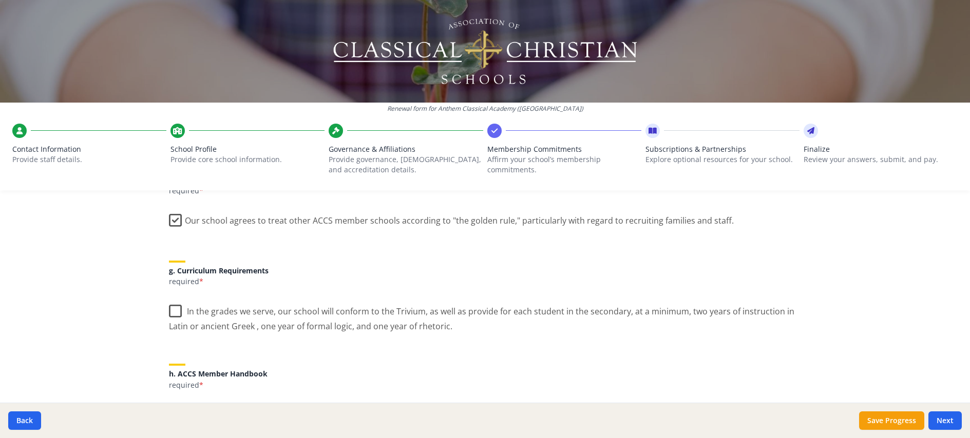
click at [174, 298] on label "In the grades we serve, our school will conform to the Trivium, as well as prov…" at bounding box center [485, 315] width 633 height 34
click at [0, 0] on input "In the grades we serve, our school will conform to the Trivium, as well as prov…" at bounding box center [0, 0] width 0 height 0
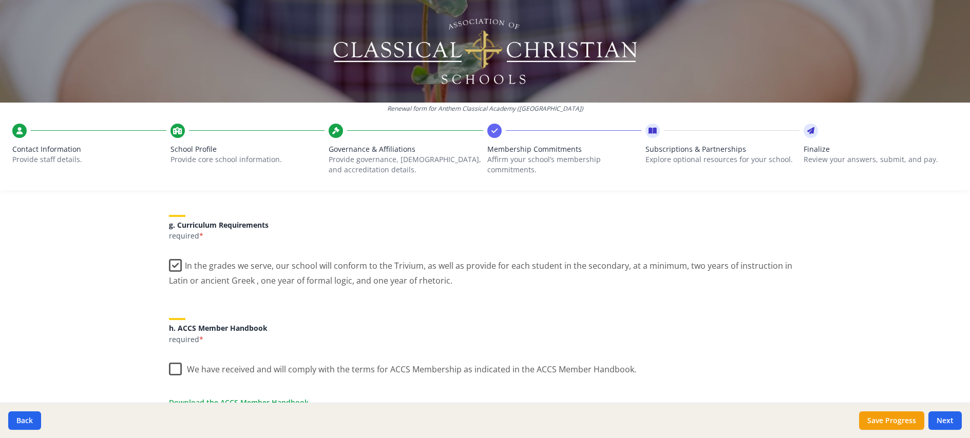
scroll to position [755, 0]
click at [172, 354] on label "We have received and will comply with the terms for ACCS Membership as indicate…" at bounding box center [402, 365] width 467 height 22
click at [0, 0] on input "We have received and will comply with the terms for ACCS Membership as indicate…" at bounding box center [0, 0] width 0 height 0
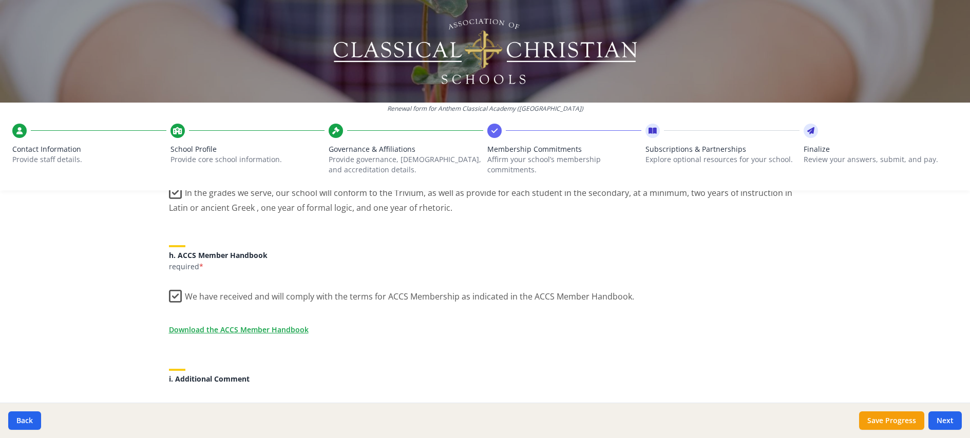
scroll to position [832, 0]
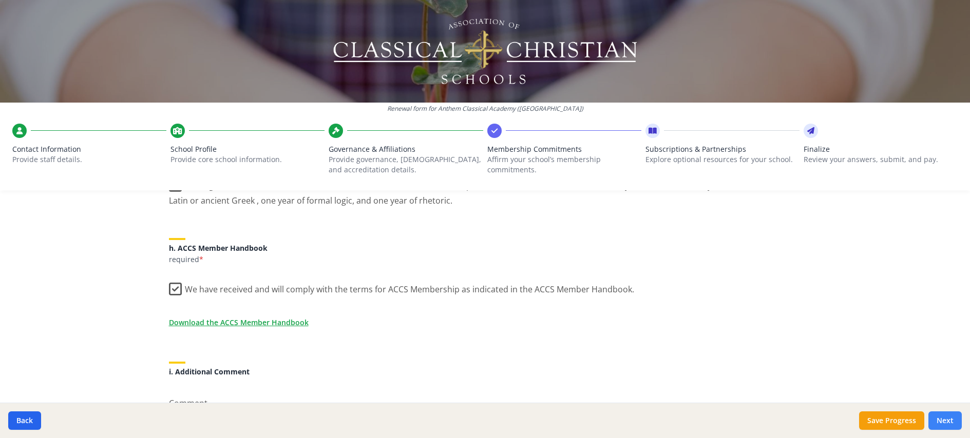
click at [952, 416] on button "Next" at bounding box center [944, 421] width 33 height 18
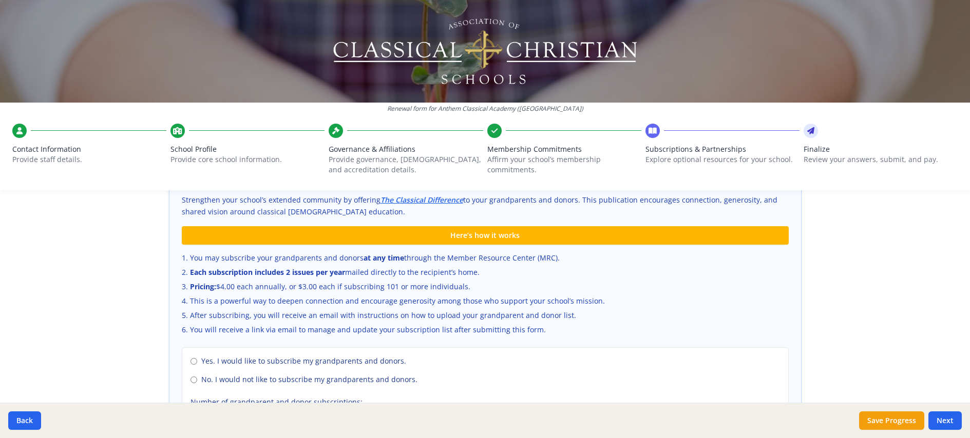
scroll to position [645, 0]
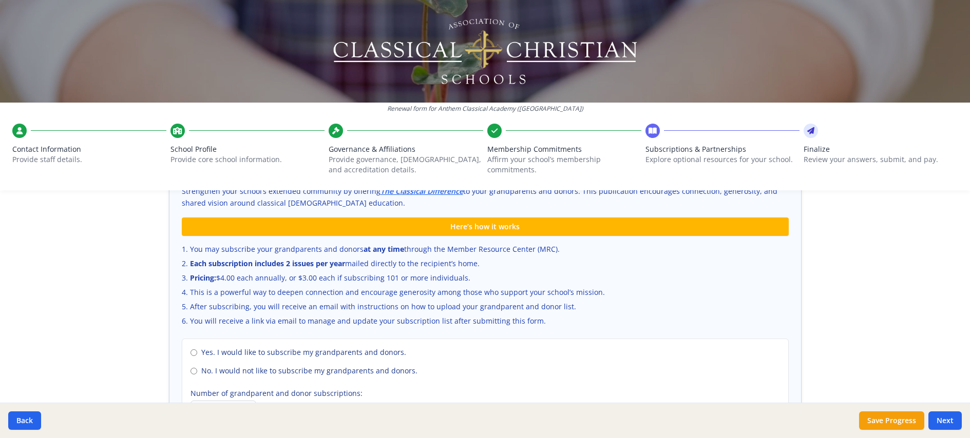
click at [193, 366] on label "No. I would not like to subscribe my grandparents and donors." at bounding box center [484, 371] width 589 height 10
click at [193, 368] on input "No. I would not like to subscribe my grandparents and donors." at bounding box center [193, 371] width 7 height 7
radio input "true"
click at [946, 417] on button "Next" at bounding box center [944, 421] width 33 height 18
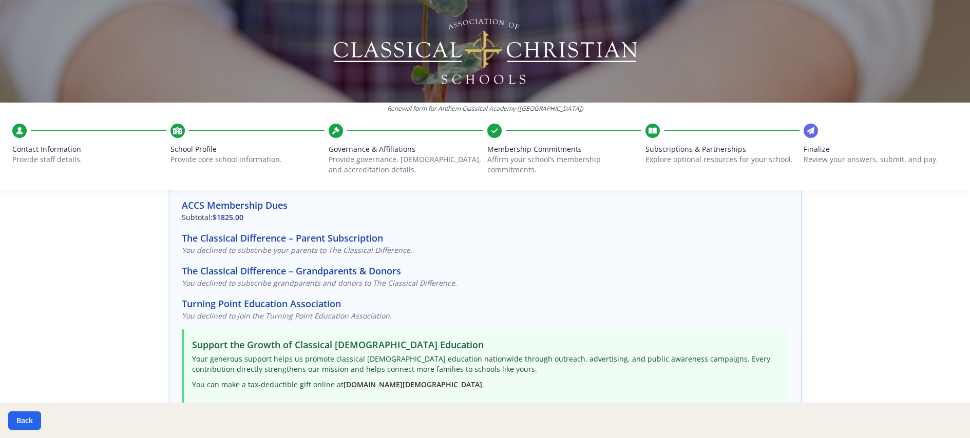
scroll to position [88, 0]
click at [237, 296] on h3 "Turning Point Education Association" at bounding box center [485, 303] width 607 height 14
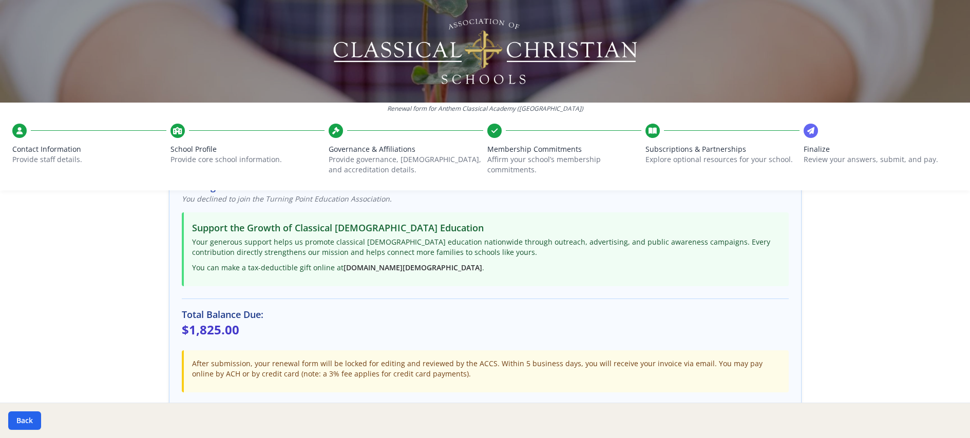
scroll to position [211, 0]
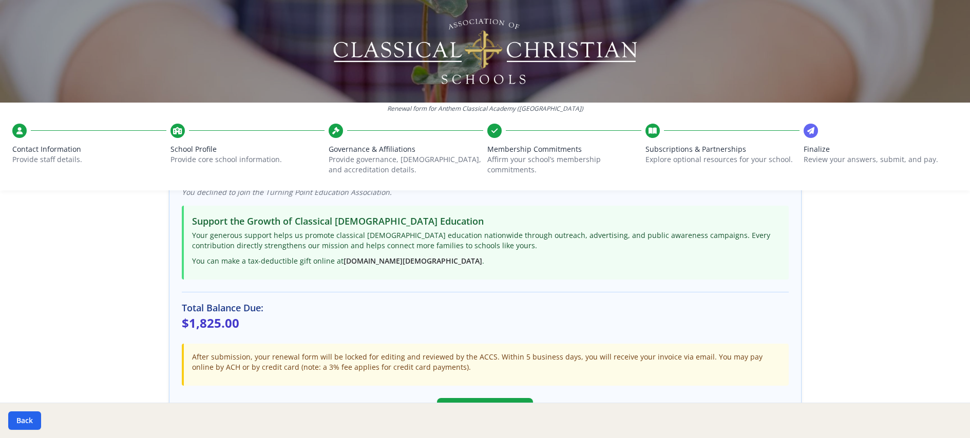
drag, startPoint x: 34, startPoint y: 417, endPoint x: 47, endPoint y: 411, distance: 14.2
click at [34, 417] on button "Back" at bounding box center [24, 421] width 33 height 18
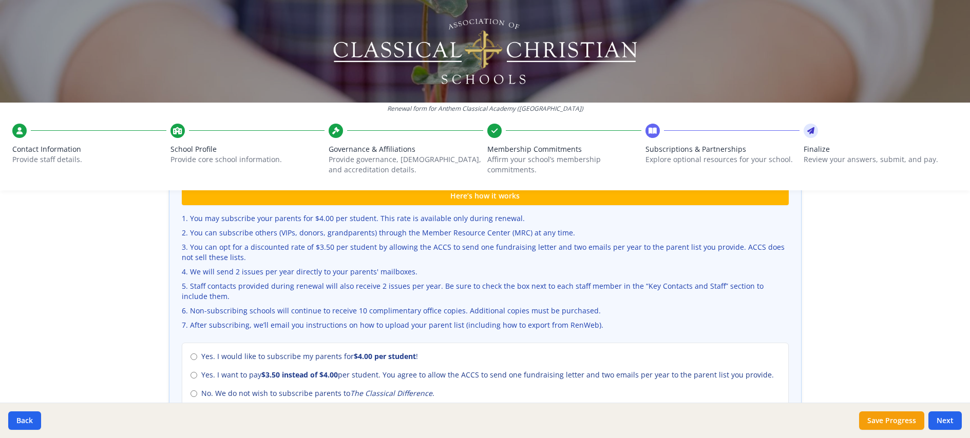
scroll to position [332, 0]
click at [190, 353] on input "Yes. I would like to subscribe my parents for $4.00 per student !" at bounding box center [193, 356] width 7 height 7
radio input "true"
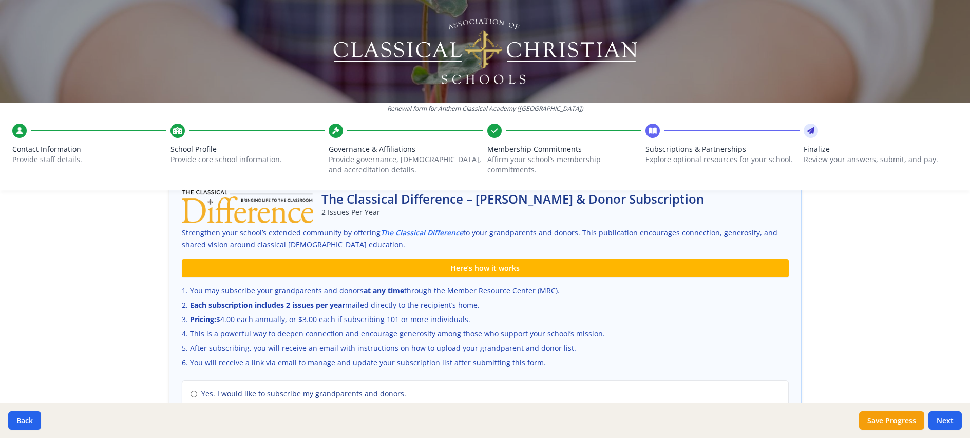
scroll to position [606, 0]
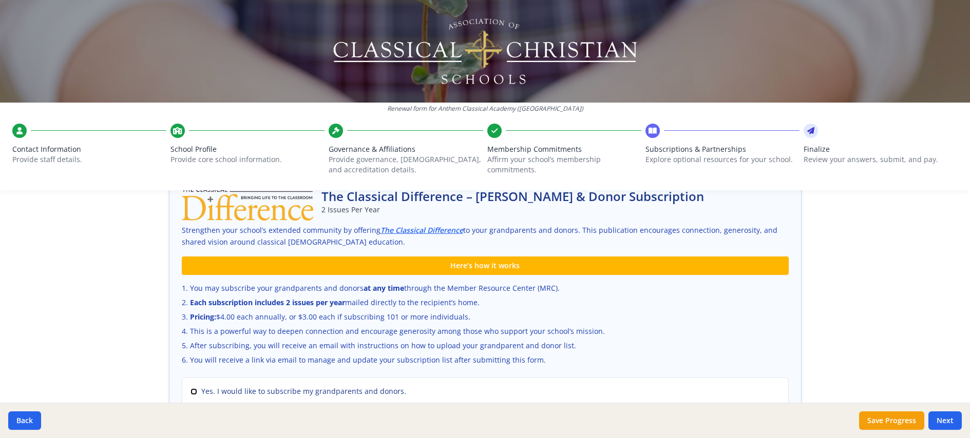
click at [190, 389] on input "Yes. I would like to subscribe my grandparents and donors." at bounding box center [193, 392] width 7 height 7
radio input "true"
radio input "false"
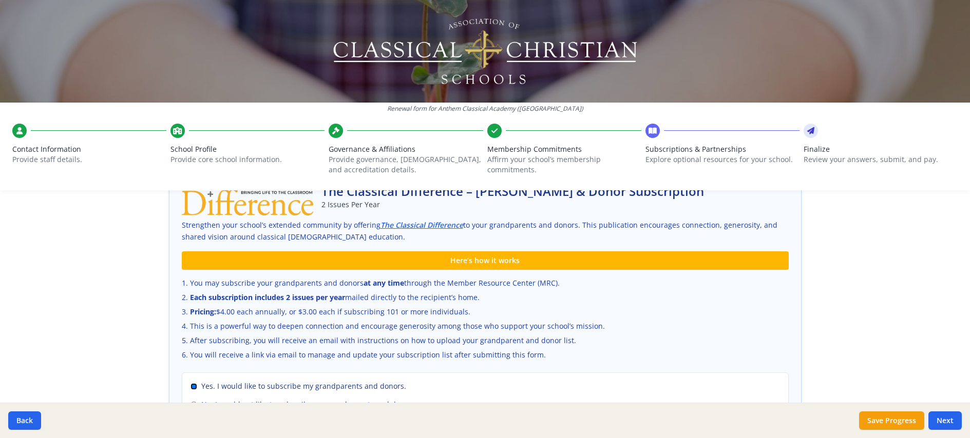
scroll to position [645, 0]
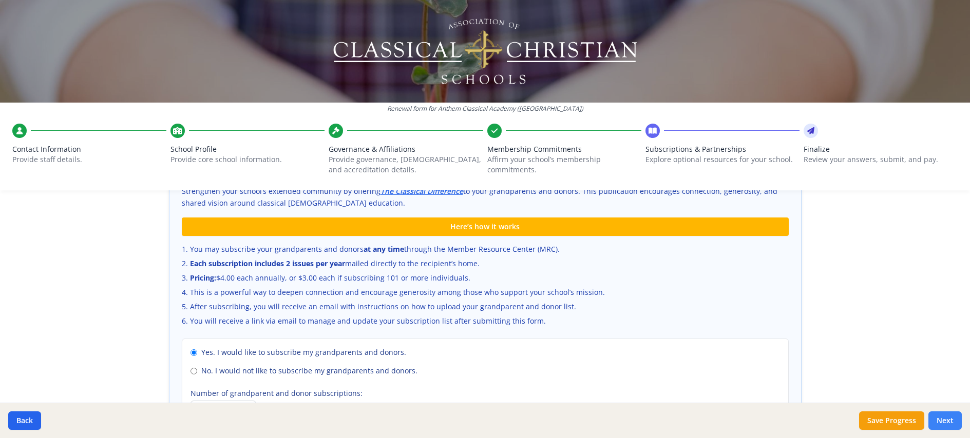
click at [949, 415] on button "Next" at bounding box center [944, 421] width 33 height 18
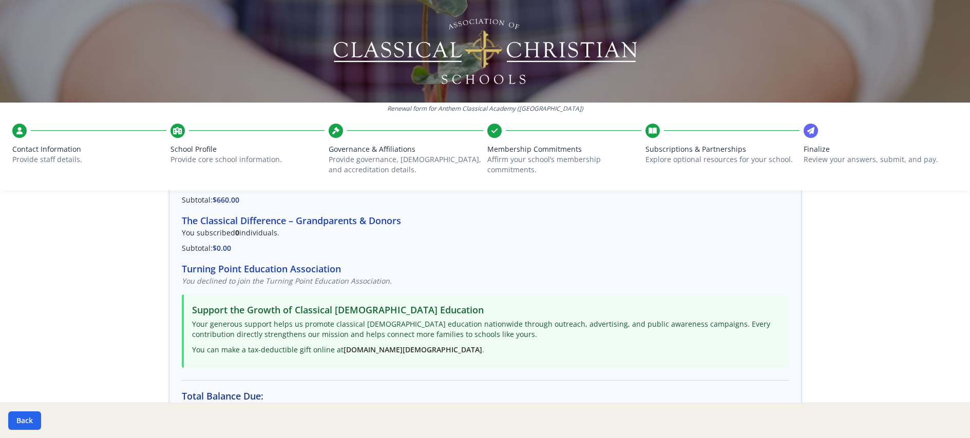
scroll to position [152, 0]
click at [291, 262] on h3 "Turning Point Education Association" at bounding box center [485, 269] width 607 height 14
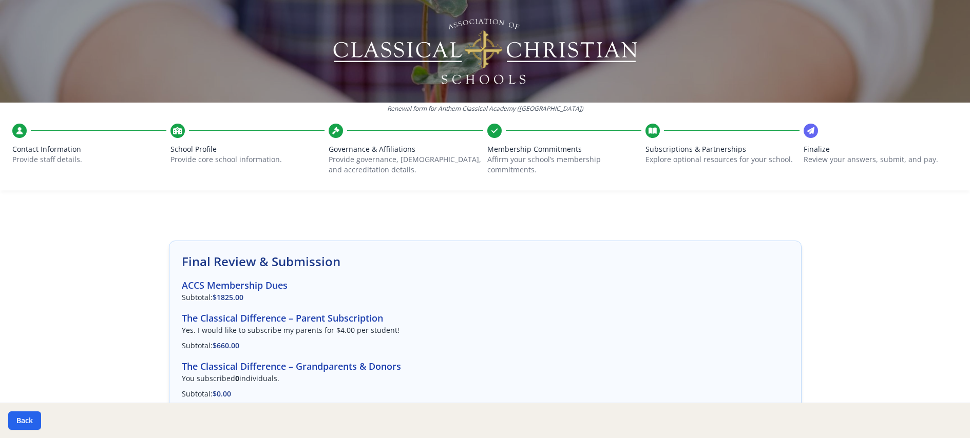
scroll to position [0, 0]
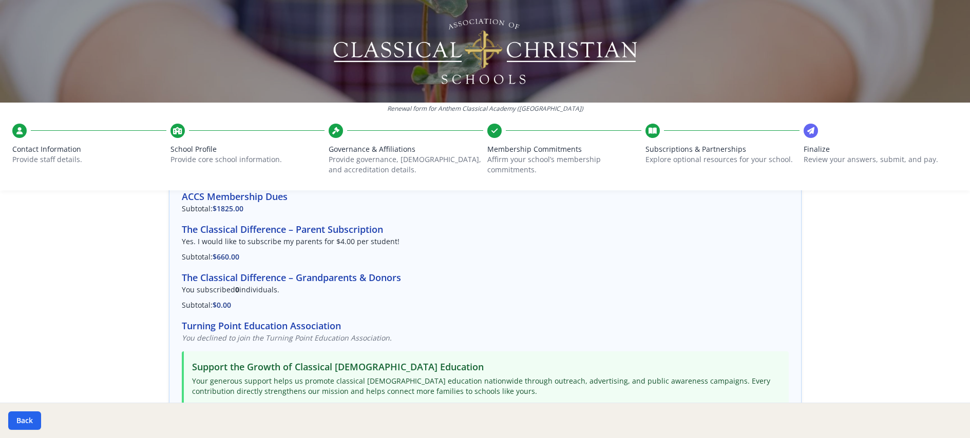
click at [256, 319] on h3 "Turning Point Education Association" at bounding box center [485, 326] width 607 height 14
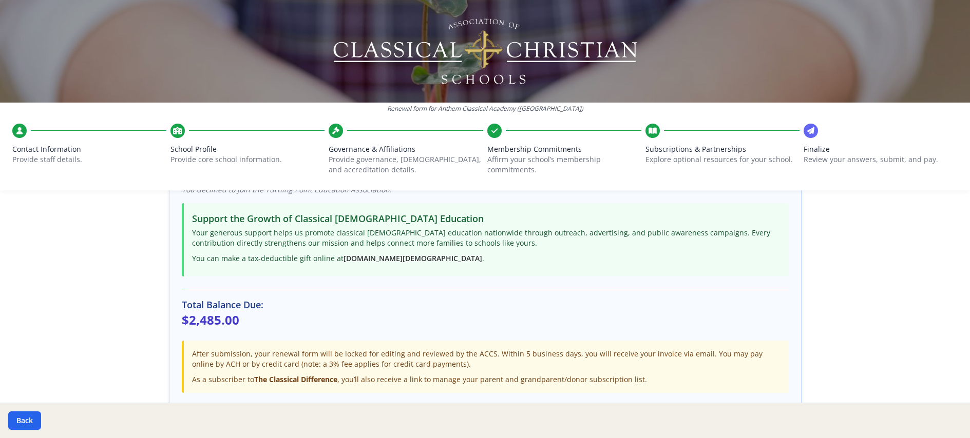
scroll to position [252, 0]
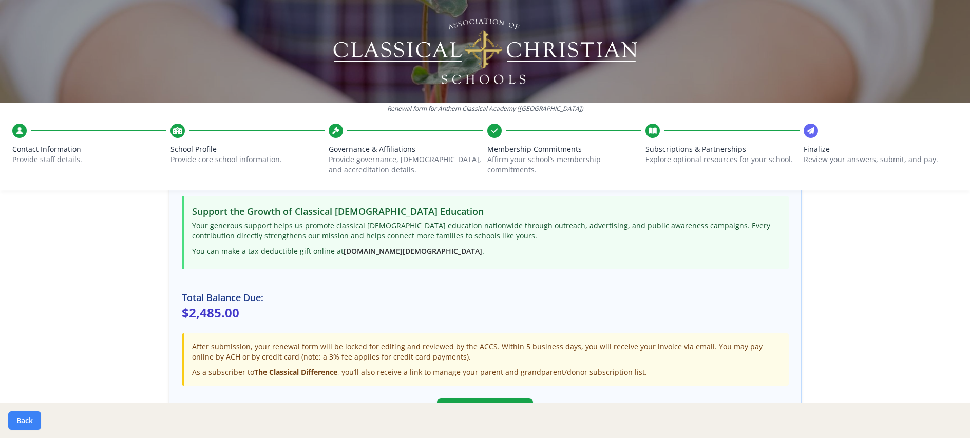
click at [17, 422] on button "Back" at bounding box center [24, 421] width 33 height 18
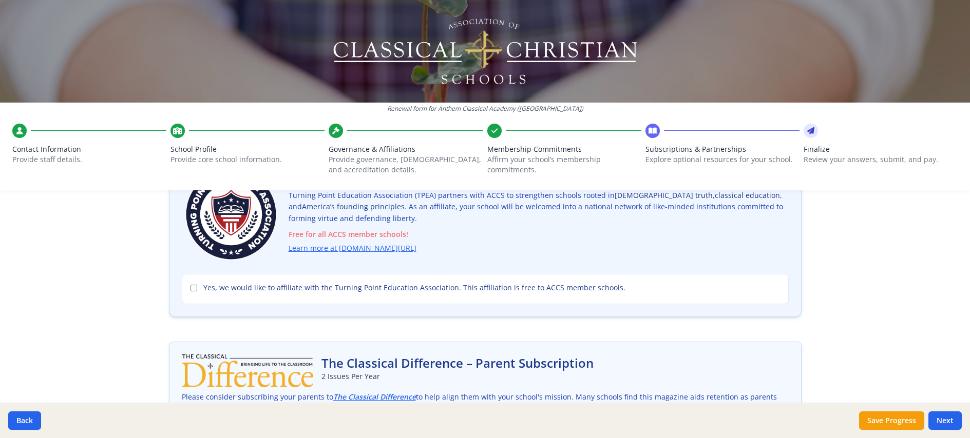
scroll to position [0, 0]
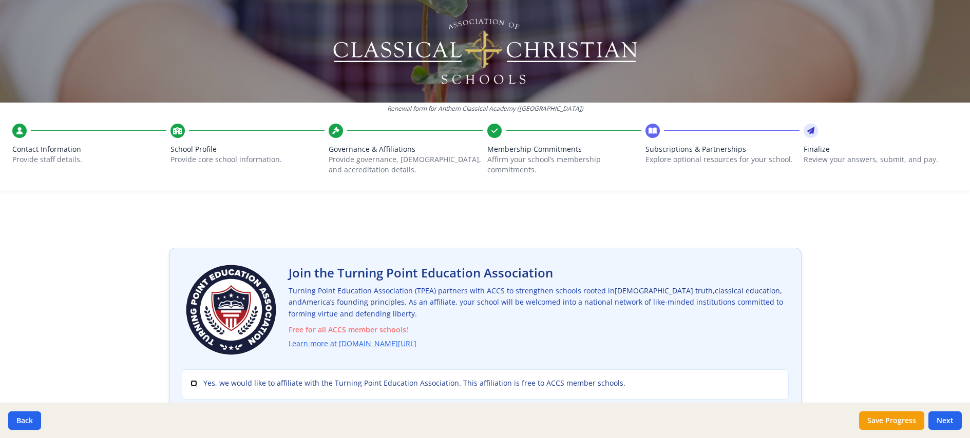
click at [191, 380] on input "Yes, we would like to affiliate with the Turning Point Education Association. T…" at bounding box center [193, 383] width 7 height 7
checkbox input "true"
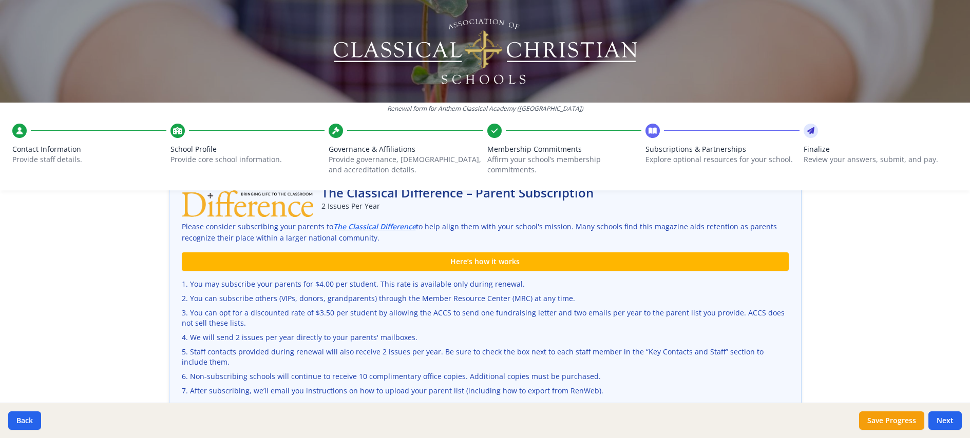
scroll to position [387, 0]
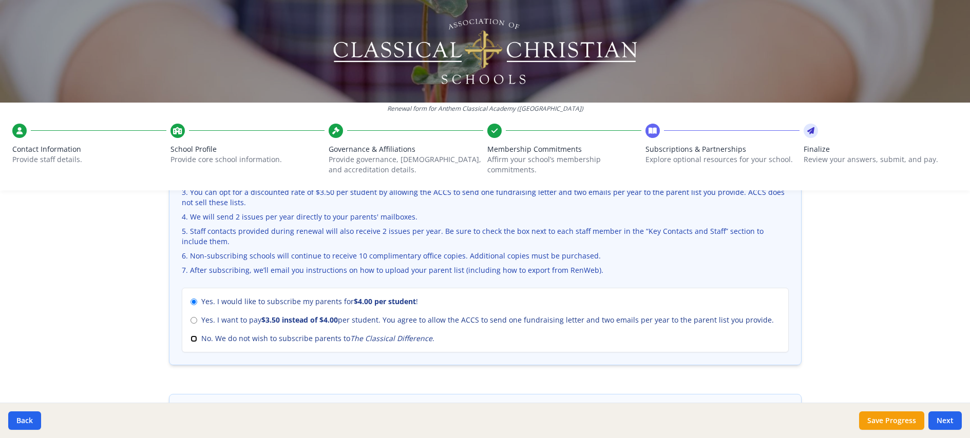
click at [193, 336] on input "No. We do not wish to subscribe parents to The Classical Difference ." at bounding box center [193, 339] width 7 height 7
radio input "true"
radio input "false"
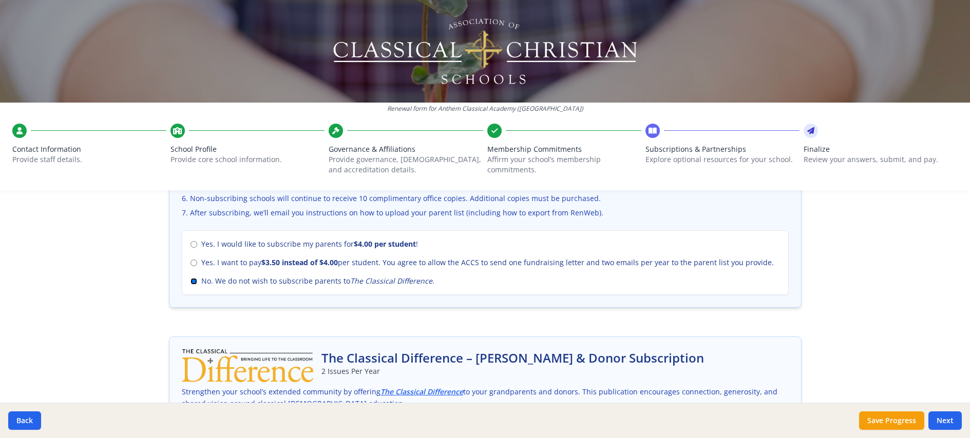
scroll to position [587, 0]
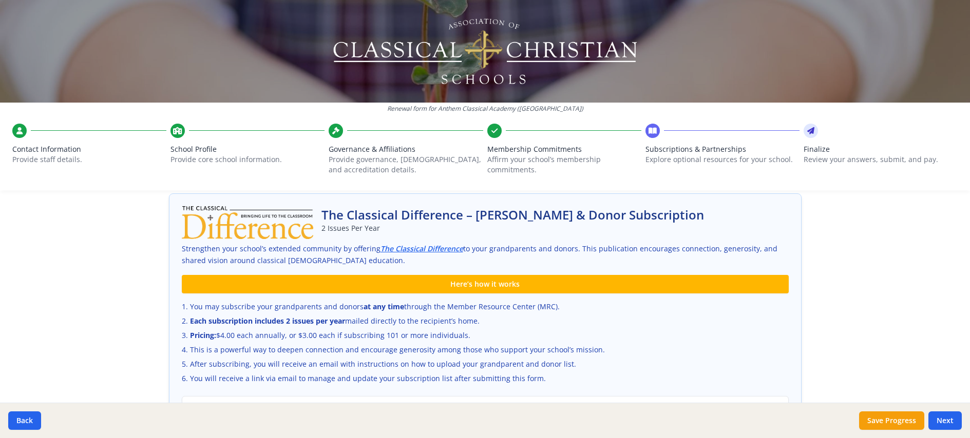
drag, startPoint x: 191, startPoint y: 341, endPoint x: 201, endPoint y: 339, distance: 10.5
click at [191, 426] on input "No. I would not like to subscribe my grandparents and donors." at bounding box center [193, 429] width 7 height 7
radio input "true"
radio input "false"
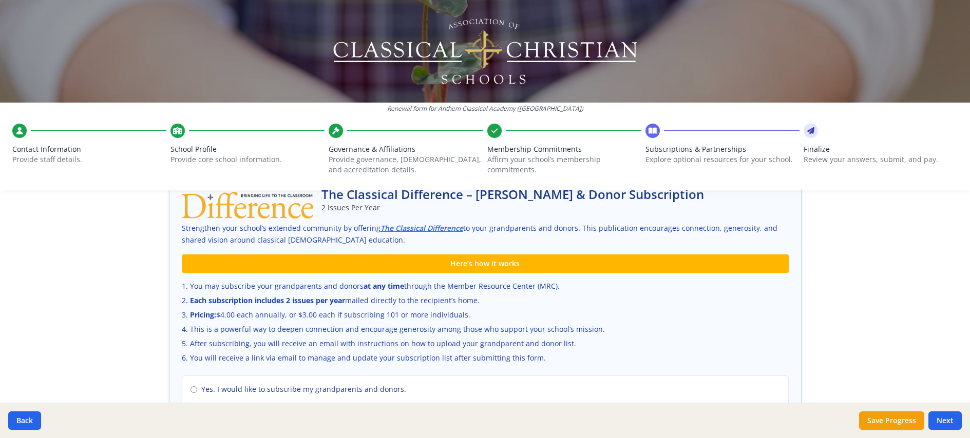
scroll to position [645, 0]
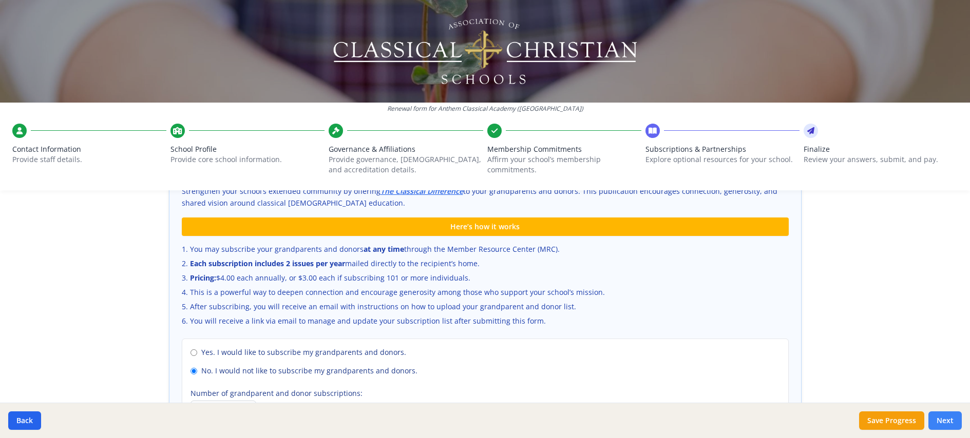
click at [953, 421] on button "Next" at bounding box center [944, 421] width 33 height 18
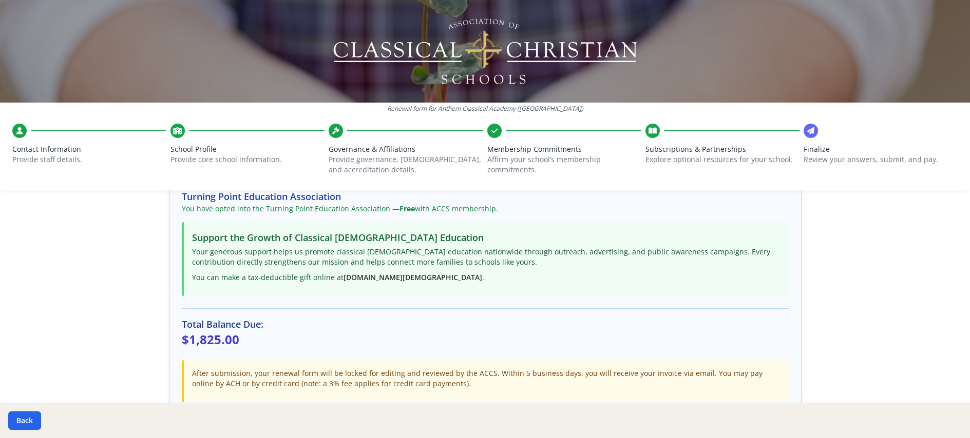
scroll to position [211, 0]
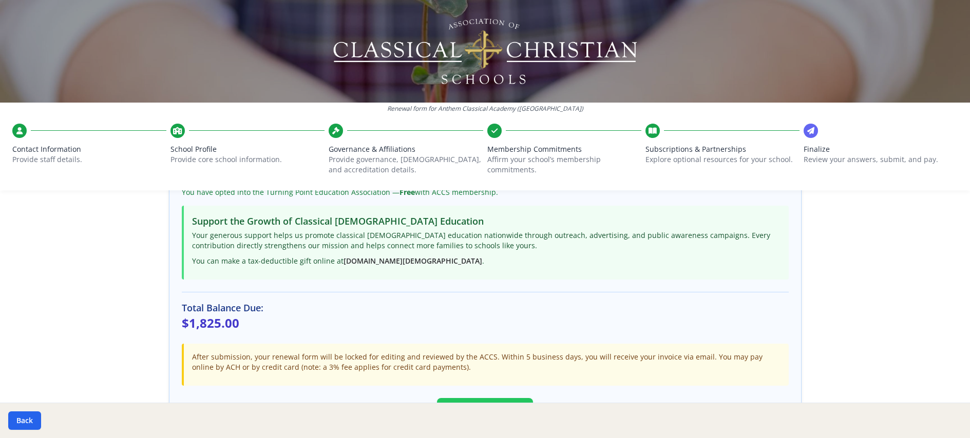
click at [478, 398] on button "Submit Renewal" at bounding box center [485, 411] width 96 height 27
